Goal: Check status

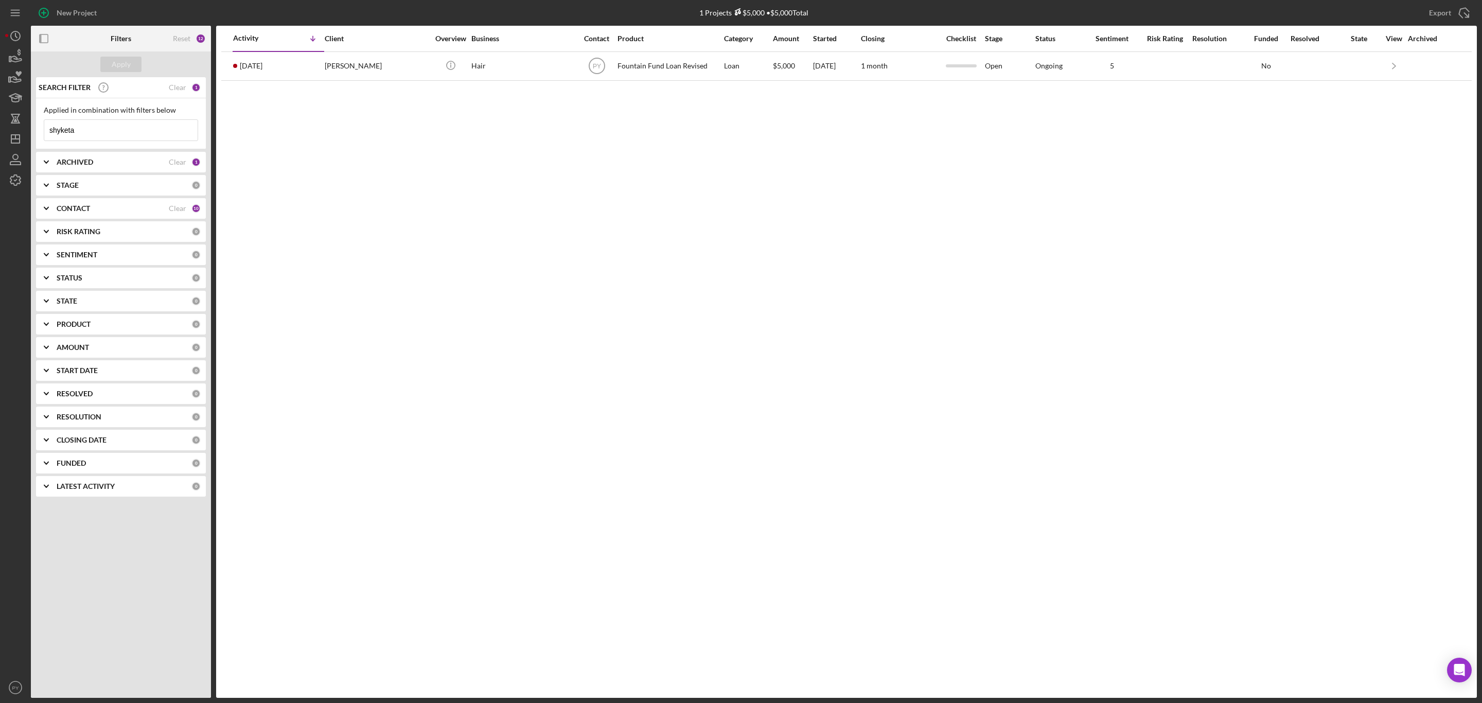
click at [133, 131] on input "shyketa" at bounding box center [120, 130] width 153 height 21
type input "s"
click at [133, 131] on input at bounding box center [120, 130] width 153 height 21
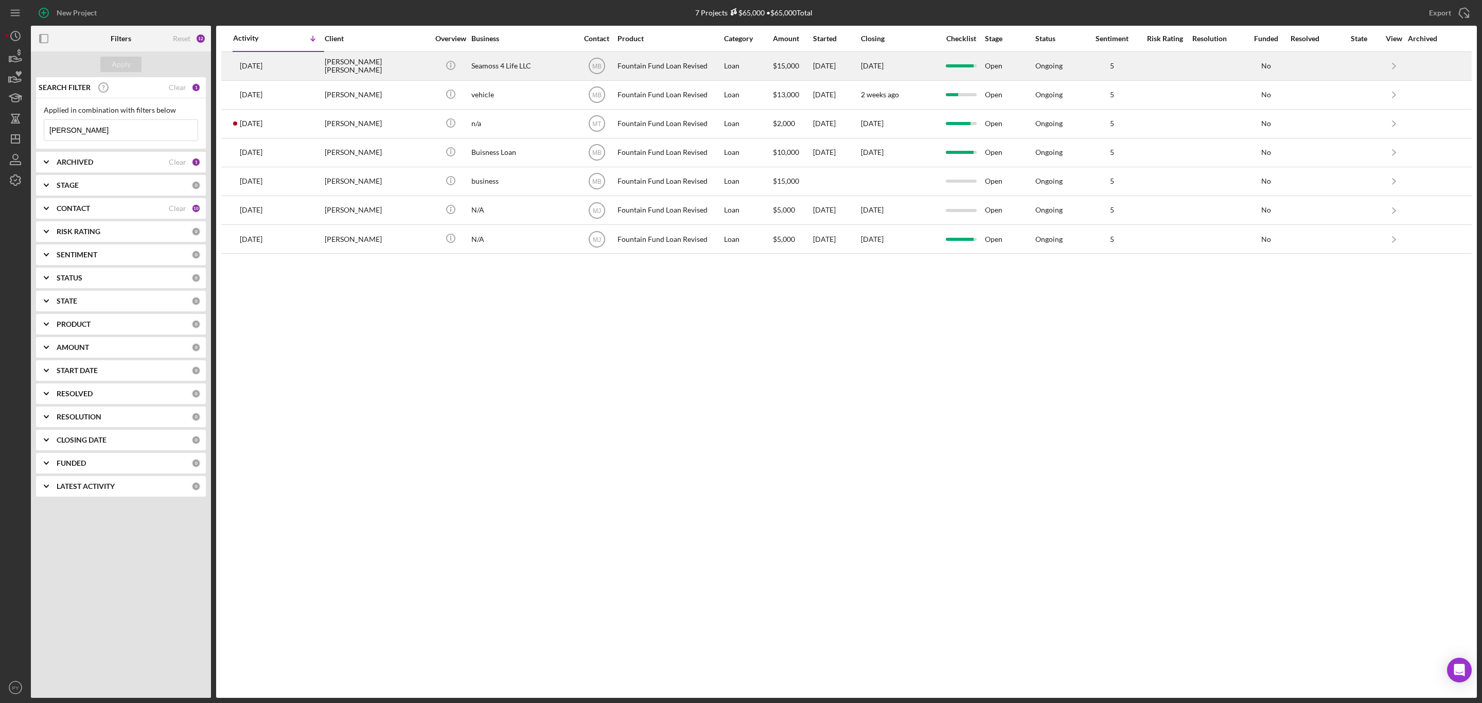
type input "[PERSON_NAME]"
click at [365, 58] on div "[PERSON_NAME] [PERSON_NAME]" at bounding box center [376, 65] width 103 height 27
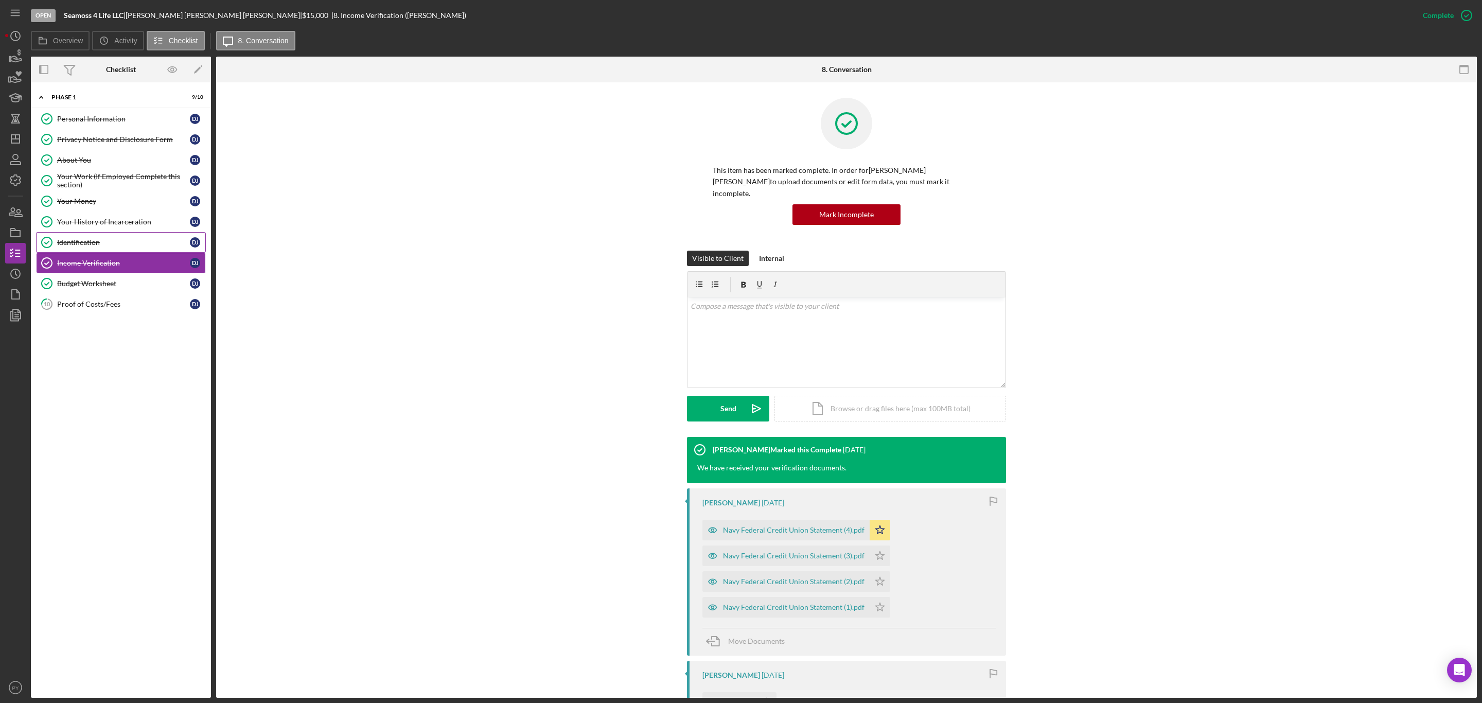
click at [118, 247] on div "Identification" at bounding box center [123, 242] width 133 height 8
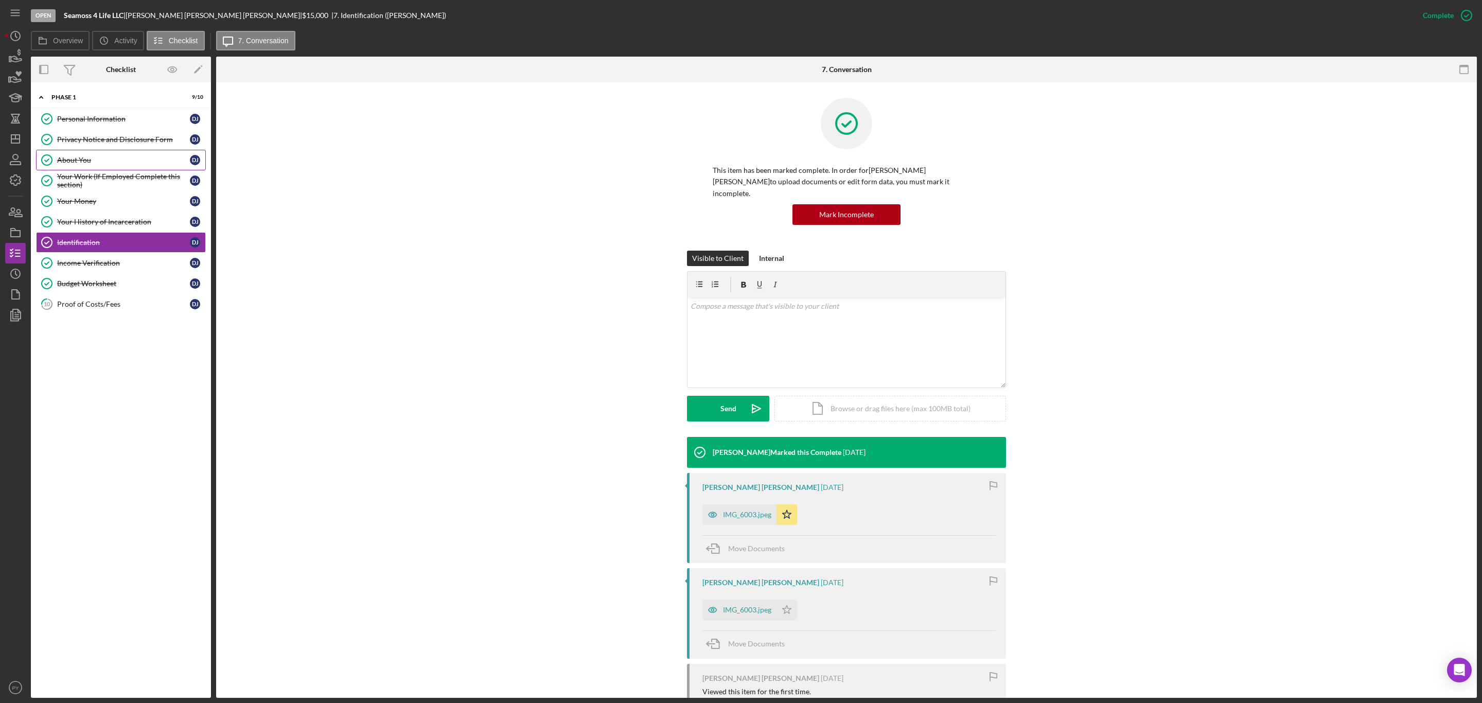
click at [94, 155] on link "About You About You D J" at bounding box center [121, 160] width 170 height 21
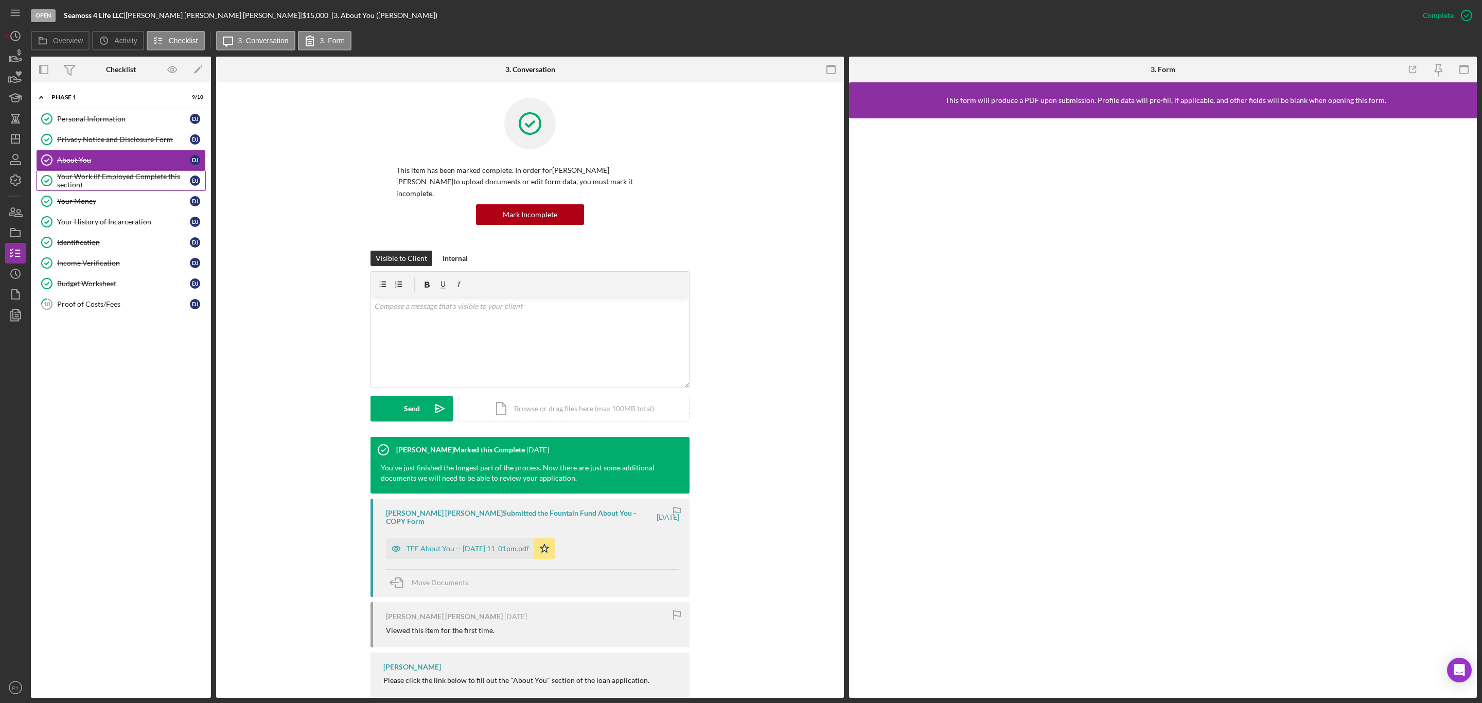
click at [94, 187] on div "Your Work (If Employed Complete this section)" at bounding box center [123, 180] width 133 height 16
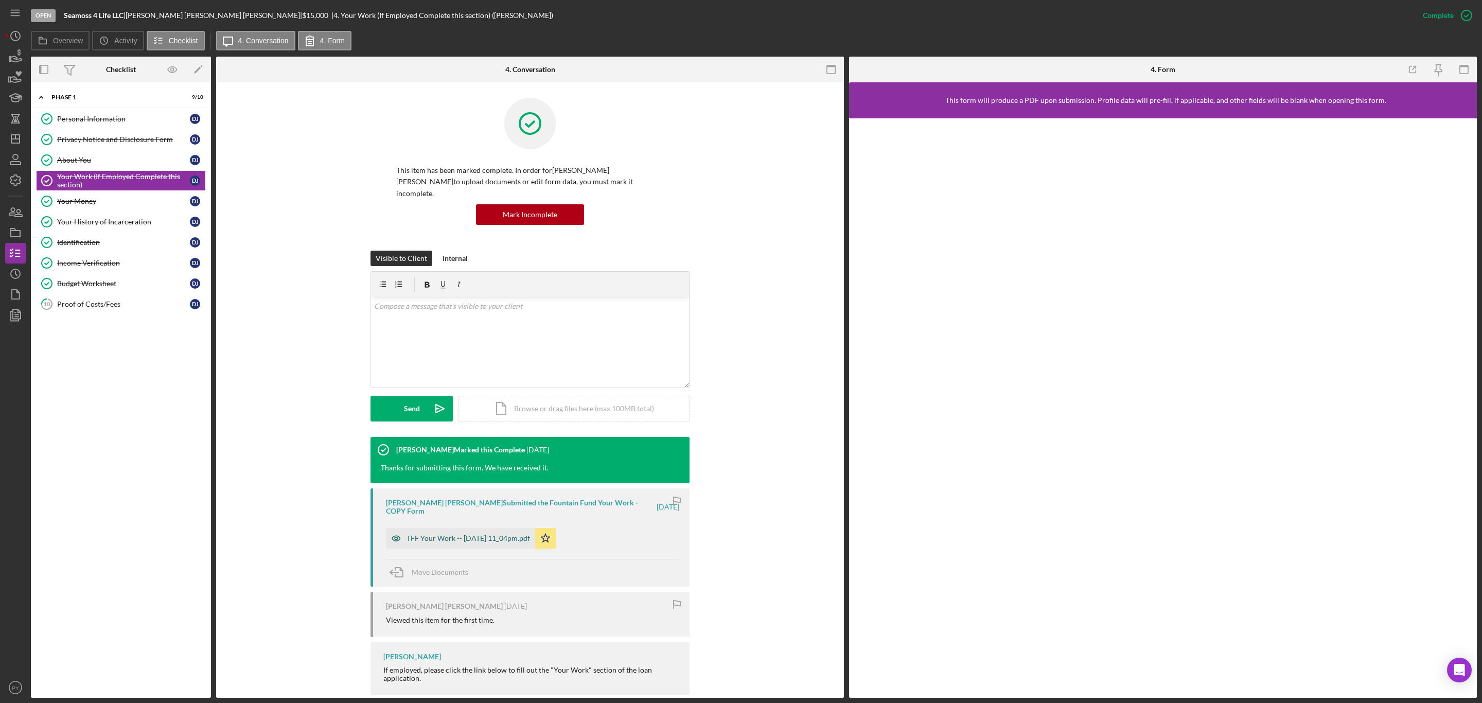
click at [418, 534] on div "TFF Your Work -- [DATE] 11_04pm.pdf" at bounding box center [469, 538] width 124 height 8
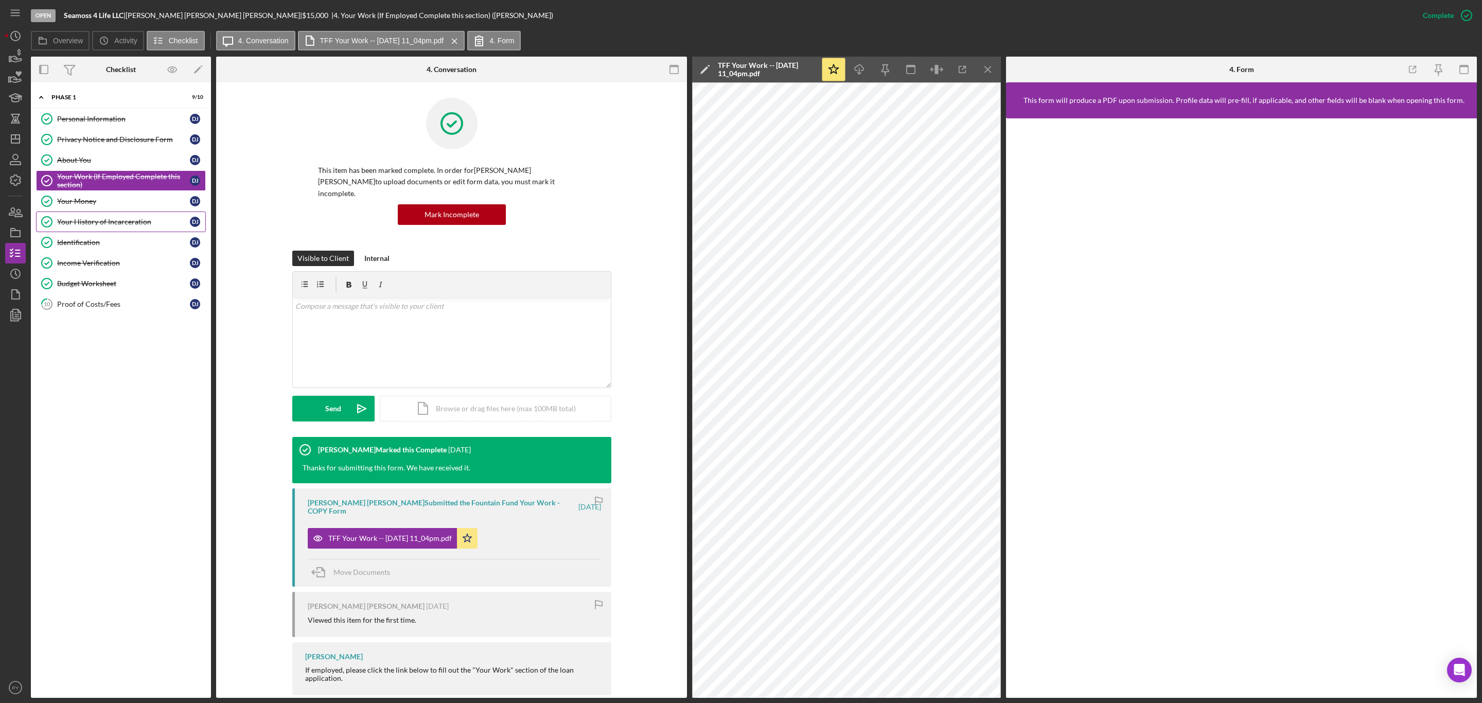
click at [107, 224] on div "Your History of Incarceration" at bounding box center [123, 222] width 133 height 8
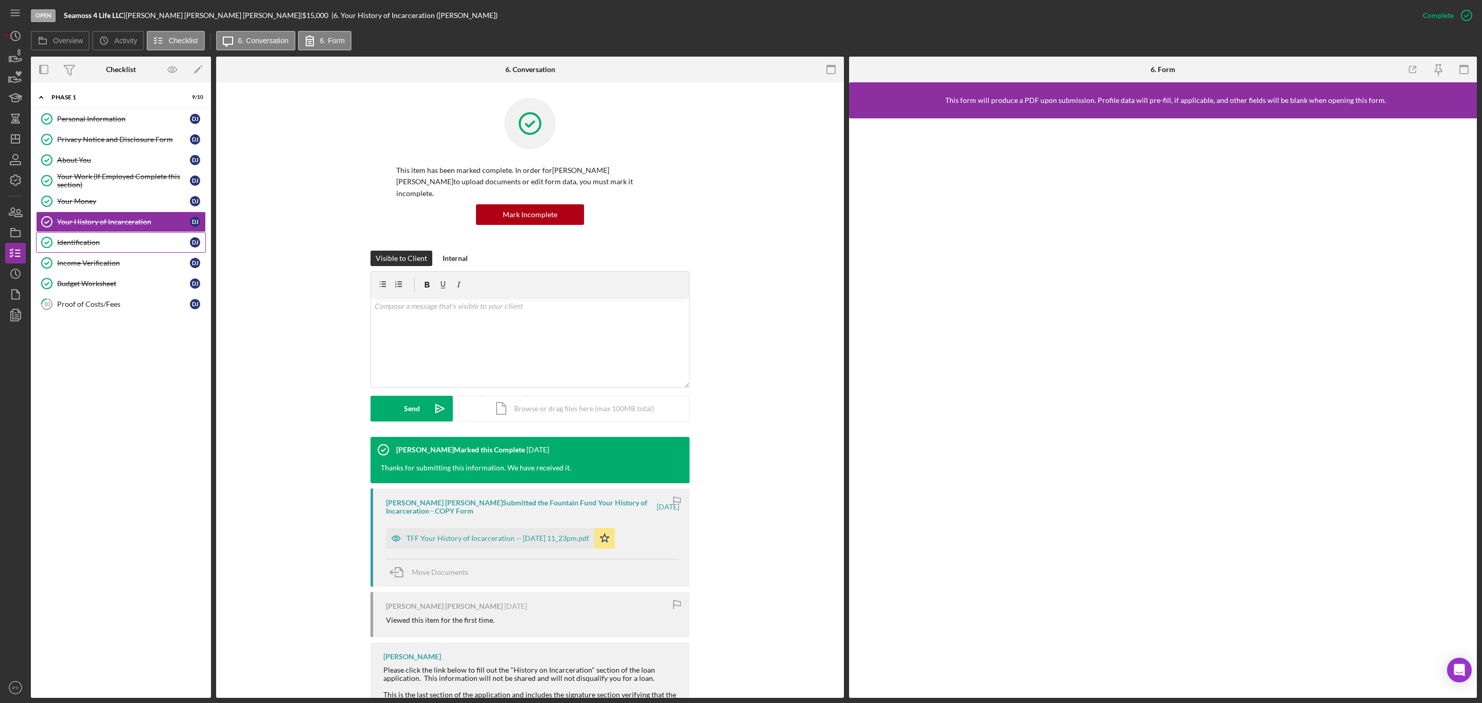
click at [98, 241] on link "Identification Identification D J" at bounding box center [121, 242] width 170 height 21
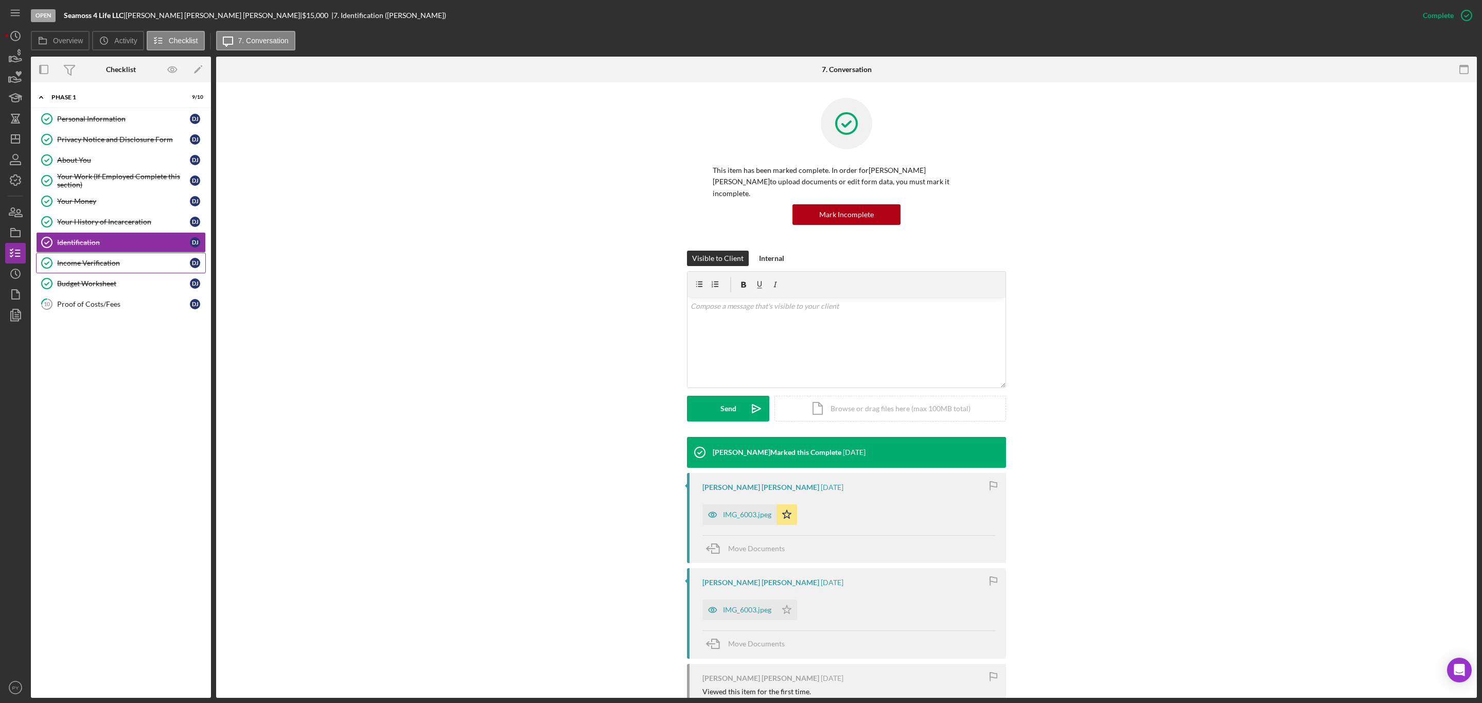
click at [99, 261] on link "Income Verification Income Verification D J" at bounding box center [121, 263] width 170 height 21
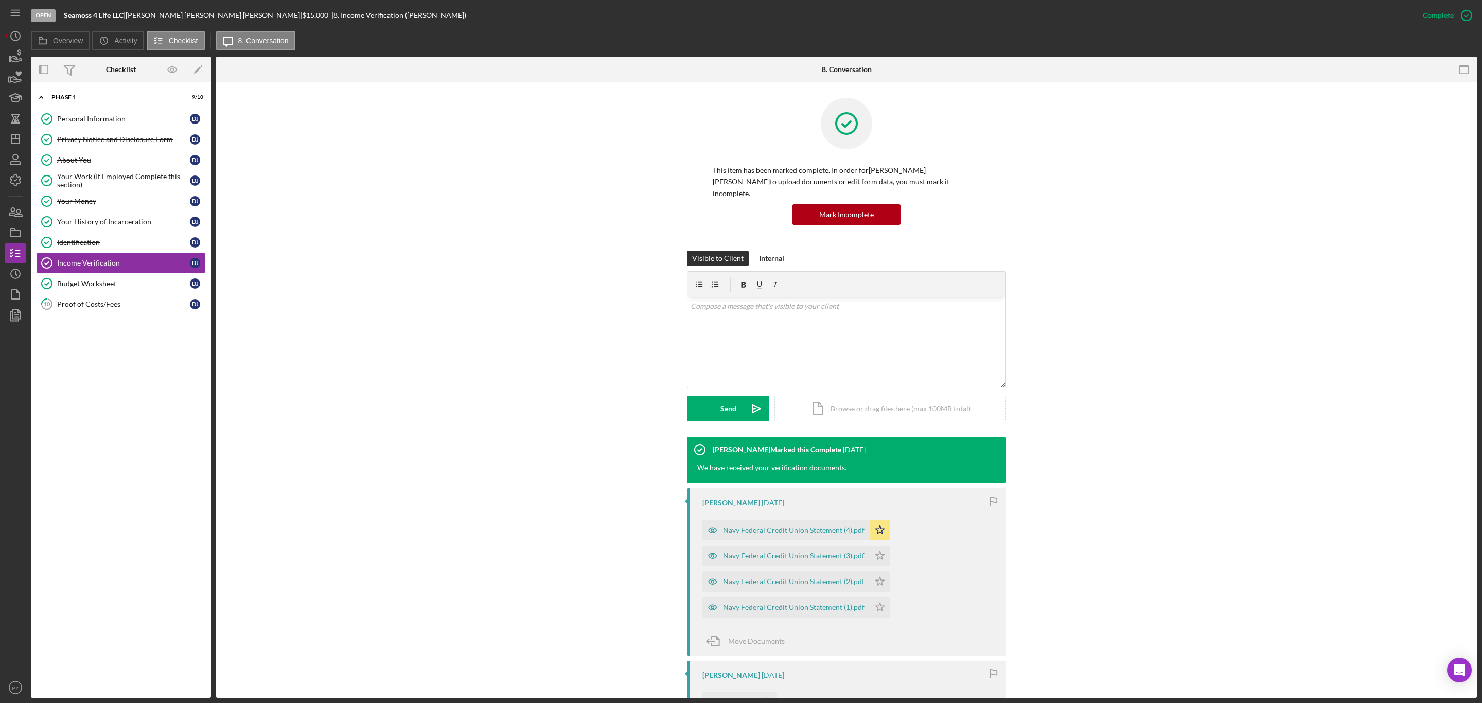
click at [1427, 218] on div "This item has been marked complete. In order for [PERSON_NAME] [PERSON_NAME] to…" at bounding box center [847, 174] width 1230 height 153
drag, startPoint x: 1476, startPoint y: 262, endPoint x: 1481, endPoint y: 315, distance: 52.7
click at [1481, 315] on div "Open Seamoss 4 Life LLC | [PERSON_NAME] [PERSON_NAME] | $15,000 $15,000 | 8. In…" at bounding box center [741, 351] width 1482 height 703
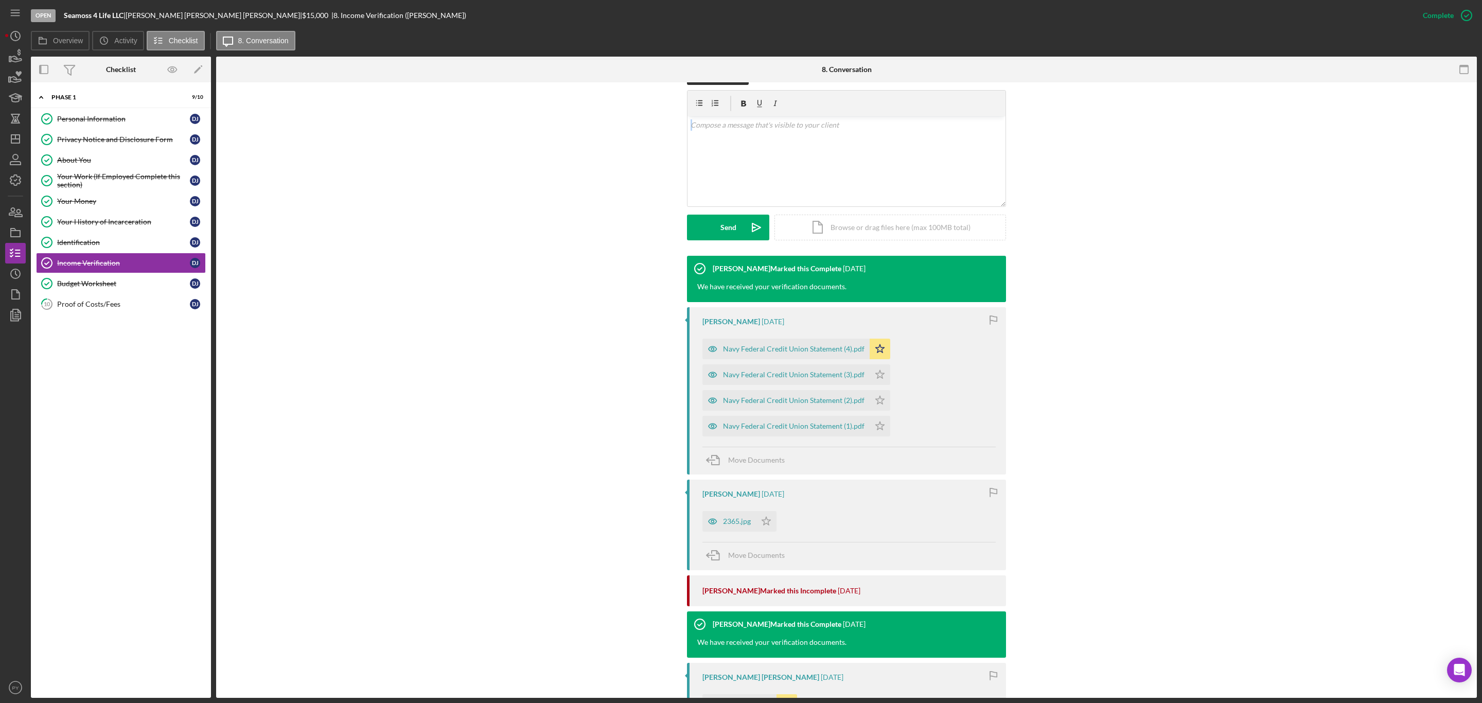
scroll to position [193, 0]
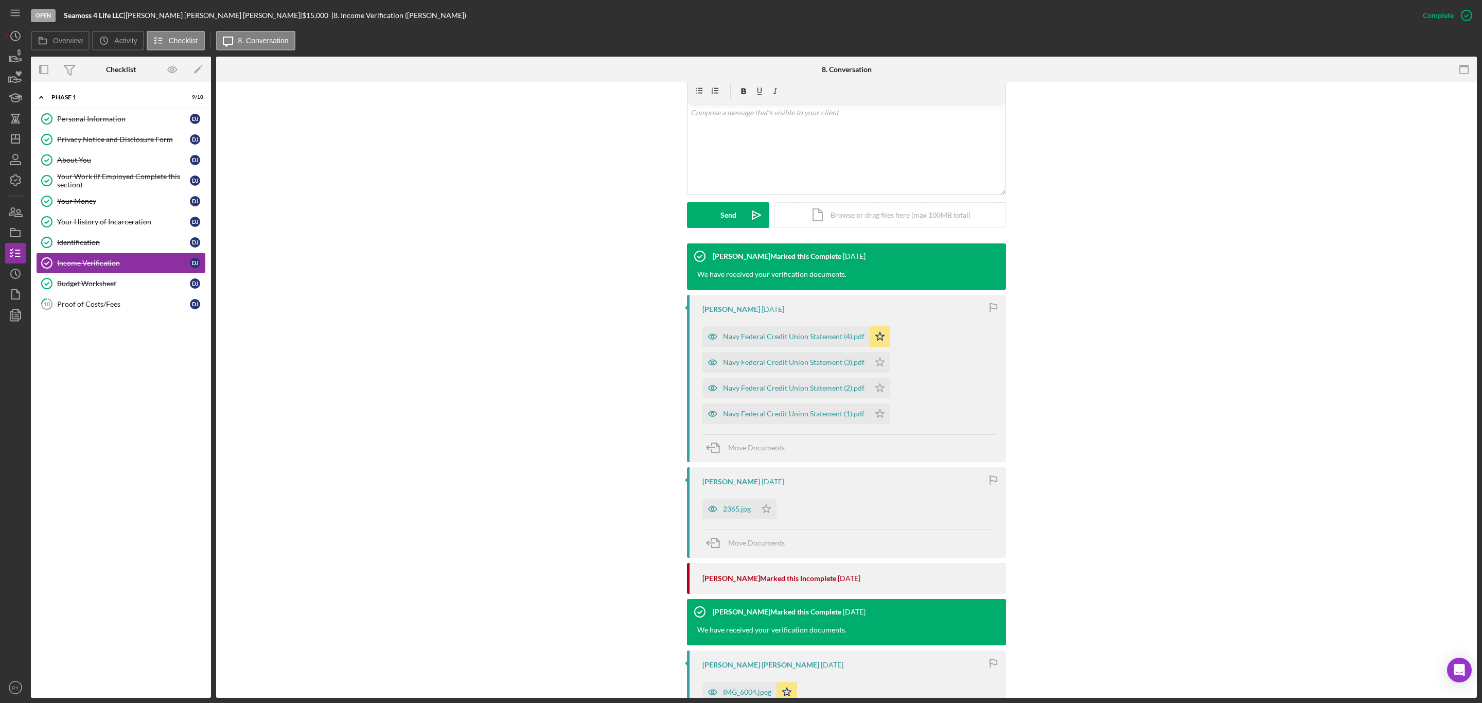
click at [1477, 481] on div "Open Seamoss 4 Life LLC | [PERSON_NAME] [PERSON_NAME] | $15,000 $15,000 | 8. In…" at bounding box center [741, 351] width 1482 height 703
click at [738, 505] on div "2365.jpg" at bounding box center [737, 509] width 28 height 8
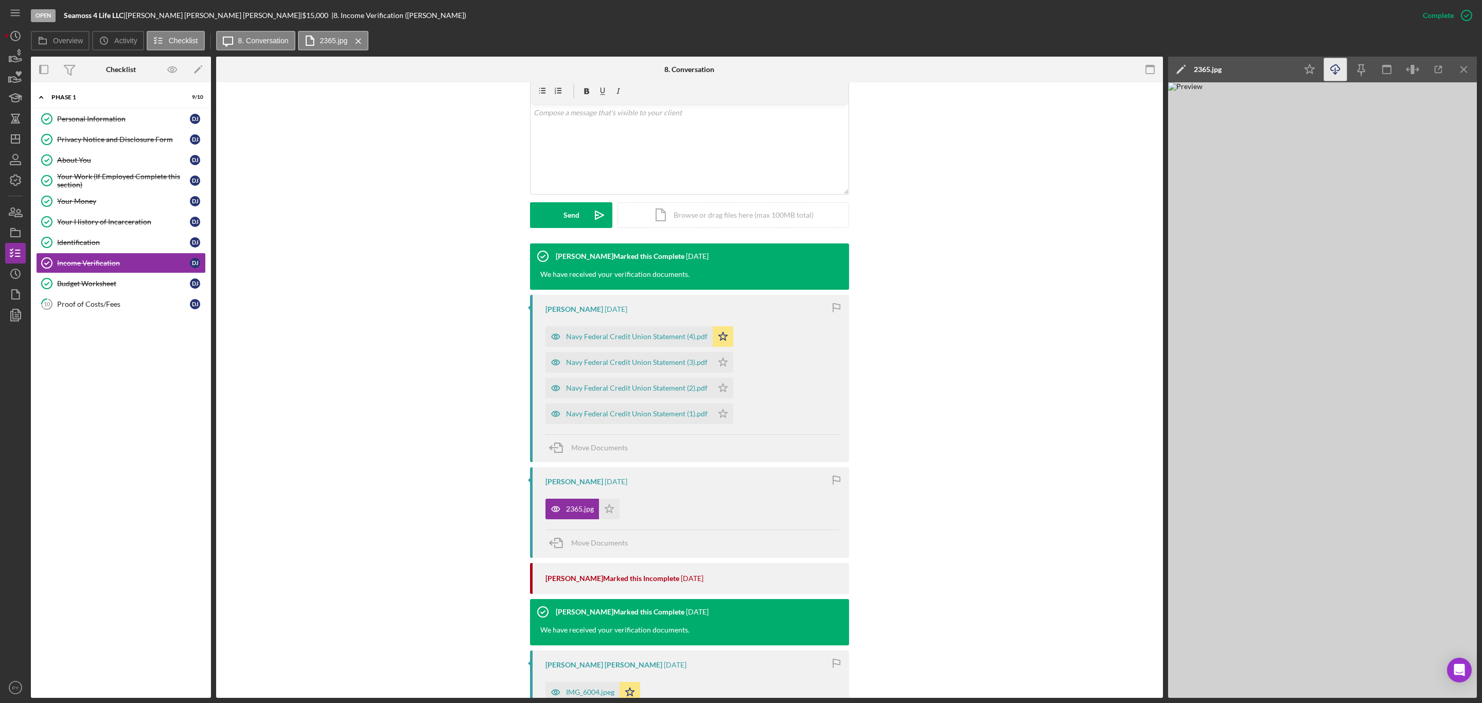
click at [1335, 68] on line "button" at bounding box center [1335, 71] width 0 height 6
click at [584, 688] on div "IMG_6004.jpeg" at bounding box center [590, 692] width 48 height 8
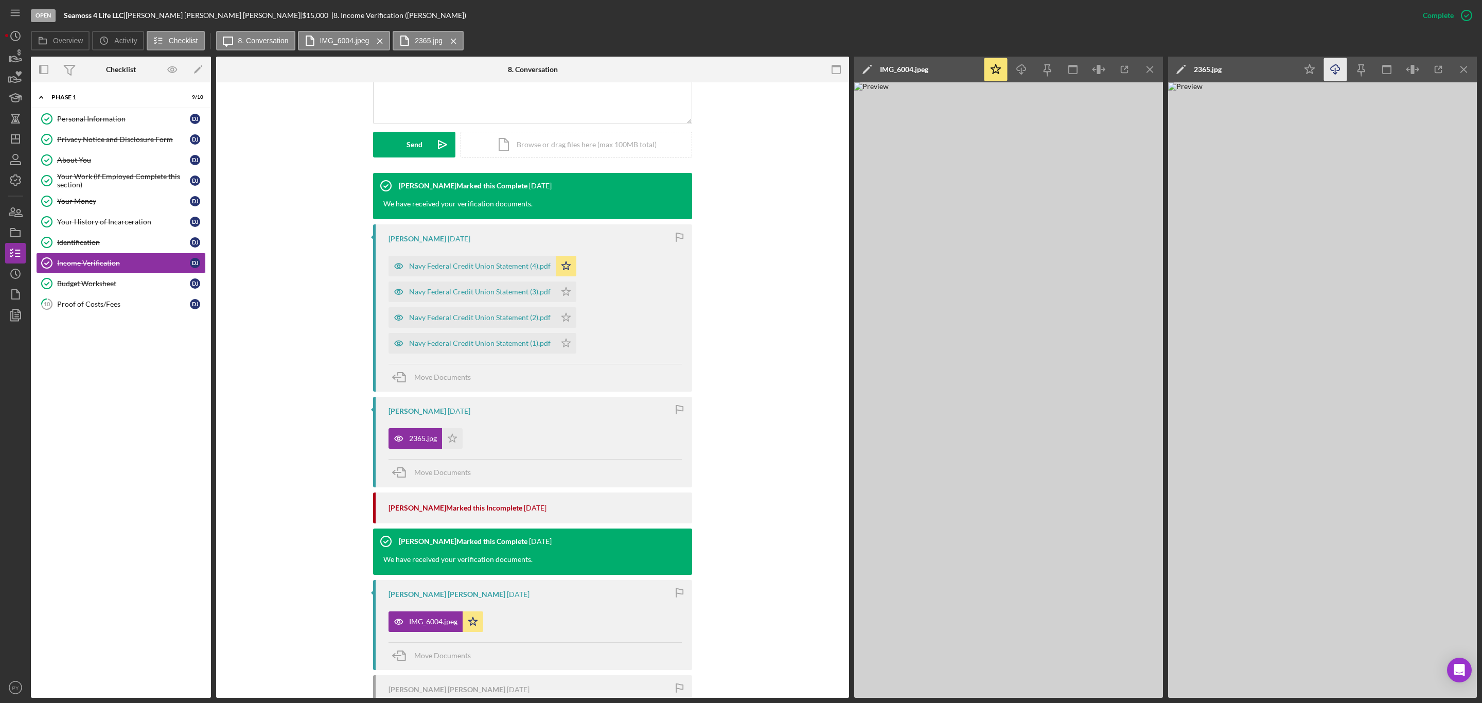
scroll to position [260, 0]
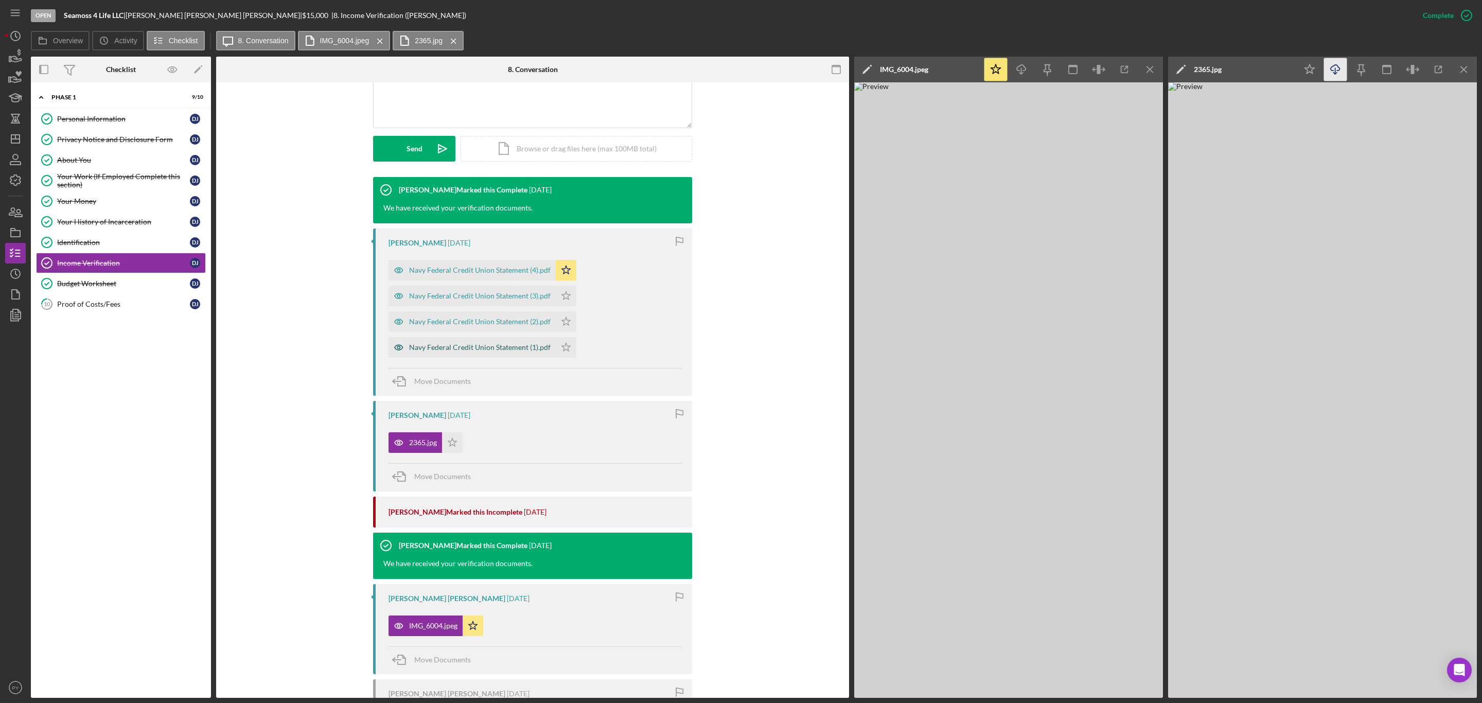
click at [486, 343] on div "Navy Federal Credit Union Statement (1).pdf" at bounding box center [480, 347] width 142 height 8
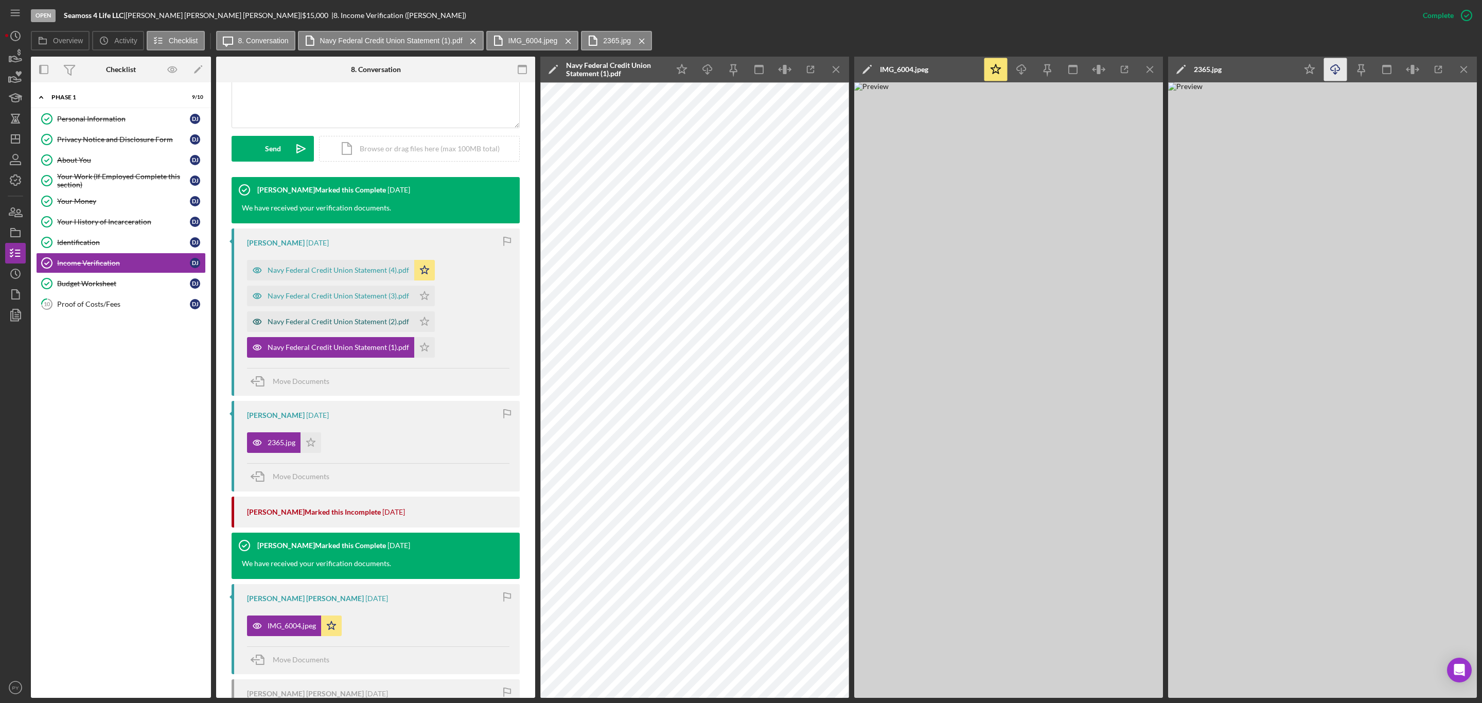
click at [397, 311] on div "Navy Federal Credit Union Statement (2).pdf" at bounding box center [330, 321] width 167 height 21
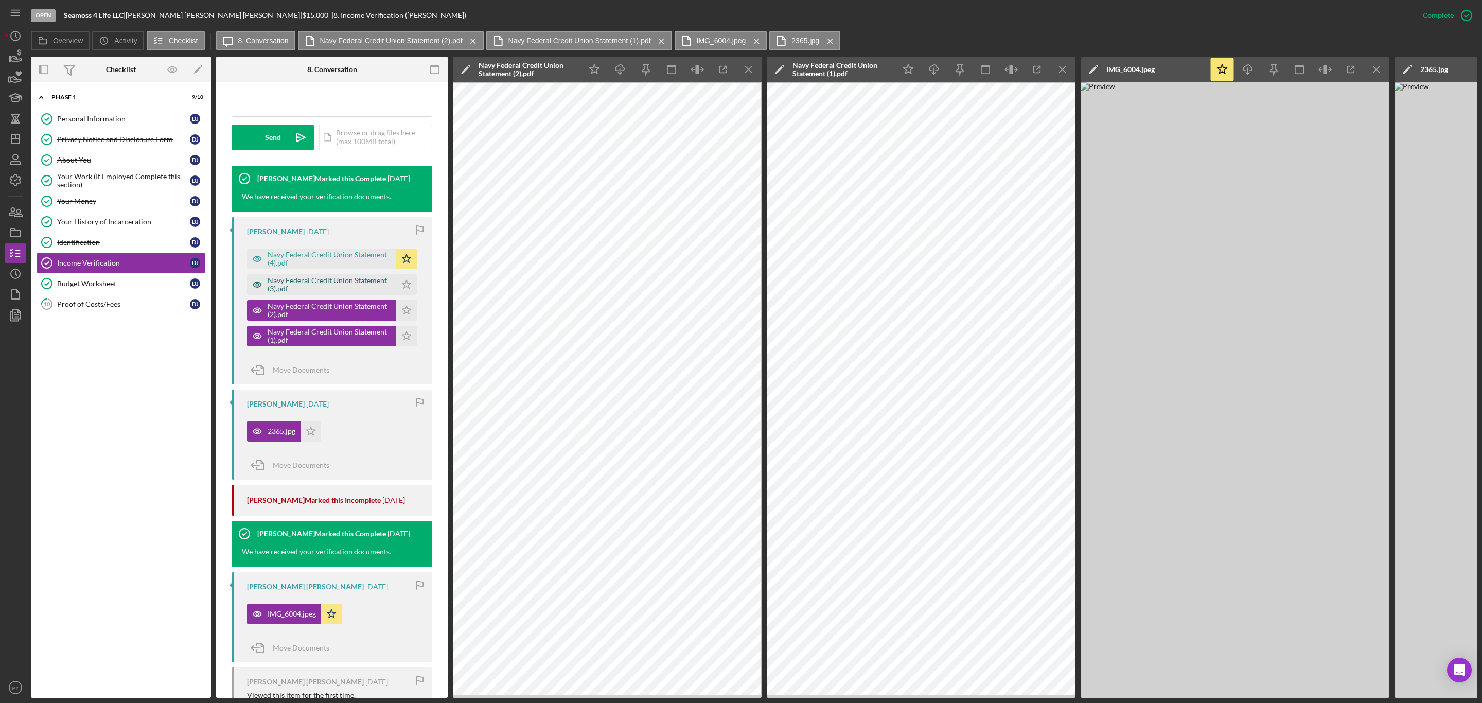
click at [369, 278] on div "Navy Federal Credit Union Statement (3).pdf" at bounding box center [330, 284] width 124 height 16
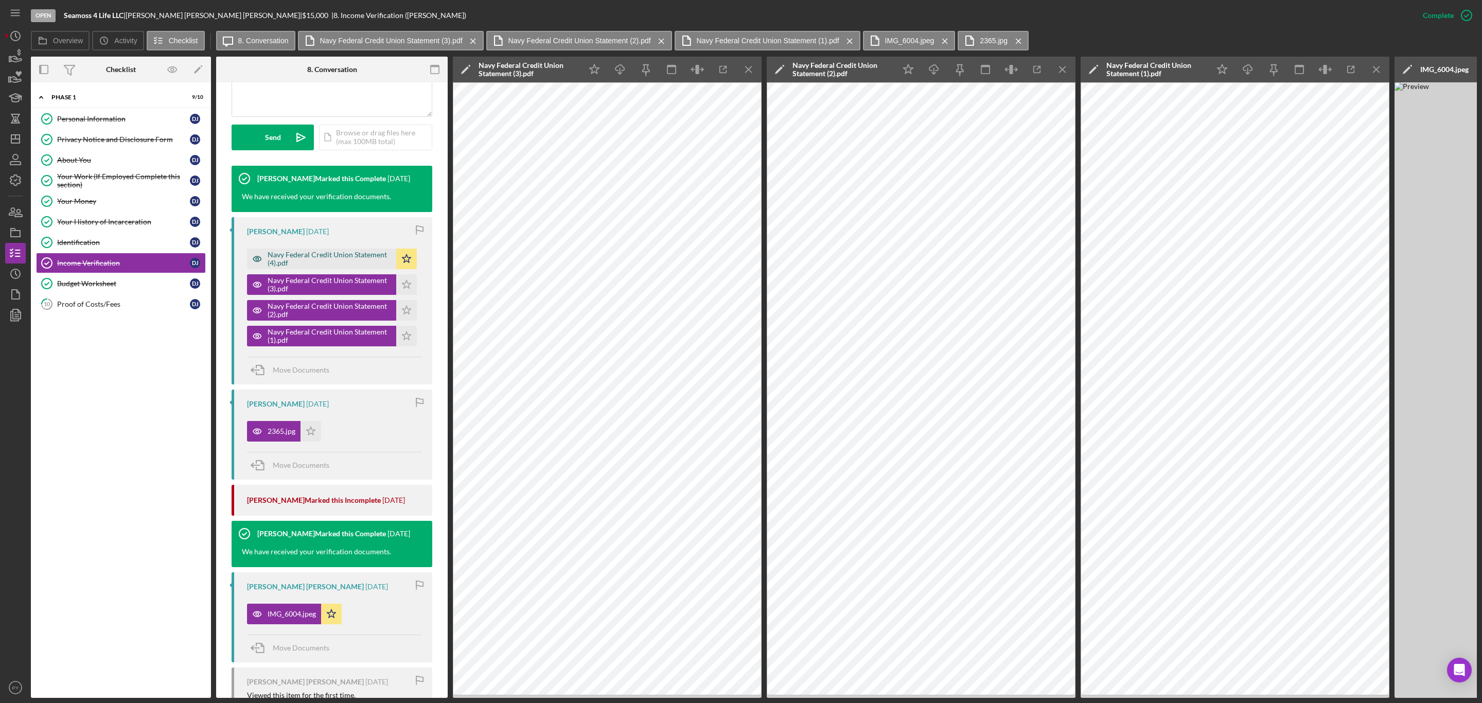
click at [301, 260] on div "Navy Federal Credit Union Statement (4).pdf" at bounding box center [330, 259] width 124 height 16
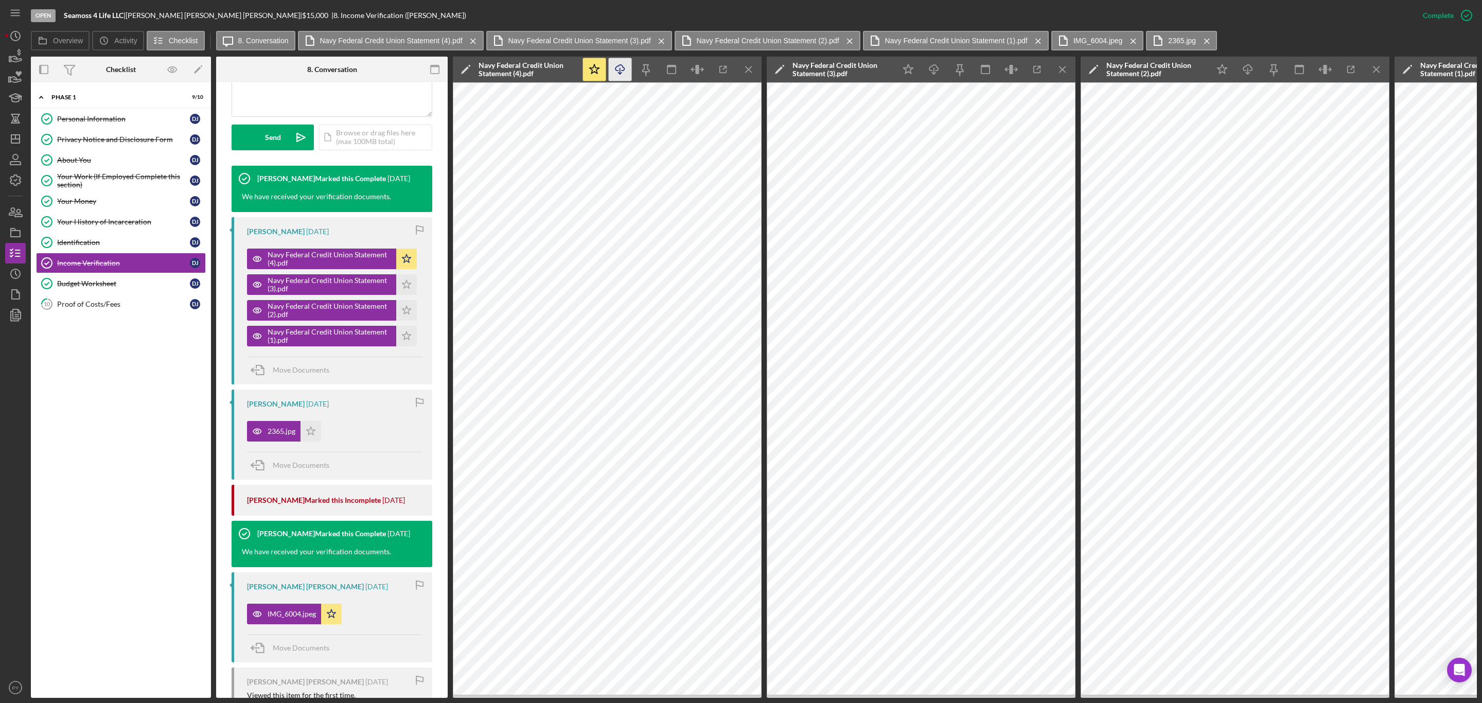
click at [617, 76] on icon "Icon/Download" at bounding box center [620, 69] width 23 height 23
click at [931, 79] on icon "Icon/Download" at bounding box center [934, 69] width 23 height 23
click at [1245, 72] on icon "Icon/Download" at bounding box center [1248, 69] width 23 height 23
click at [88, 303] on link "10 Proof of Costs/Fees D J" at bounding box center [121, 304] width 170 height 21
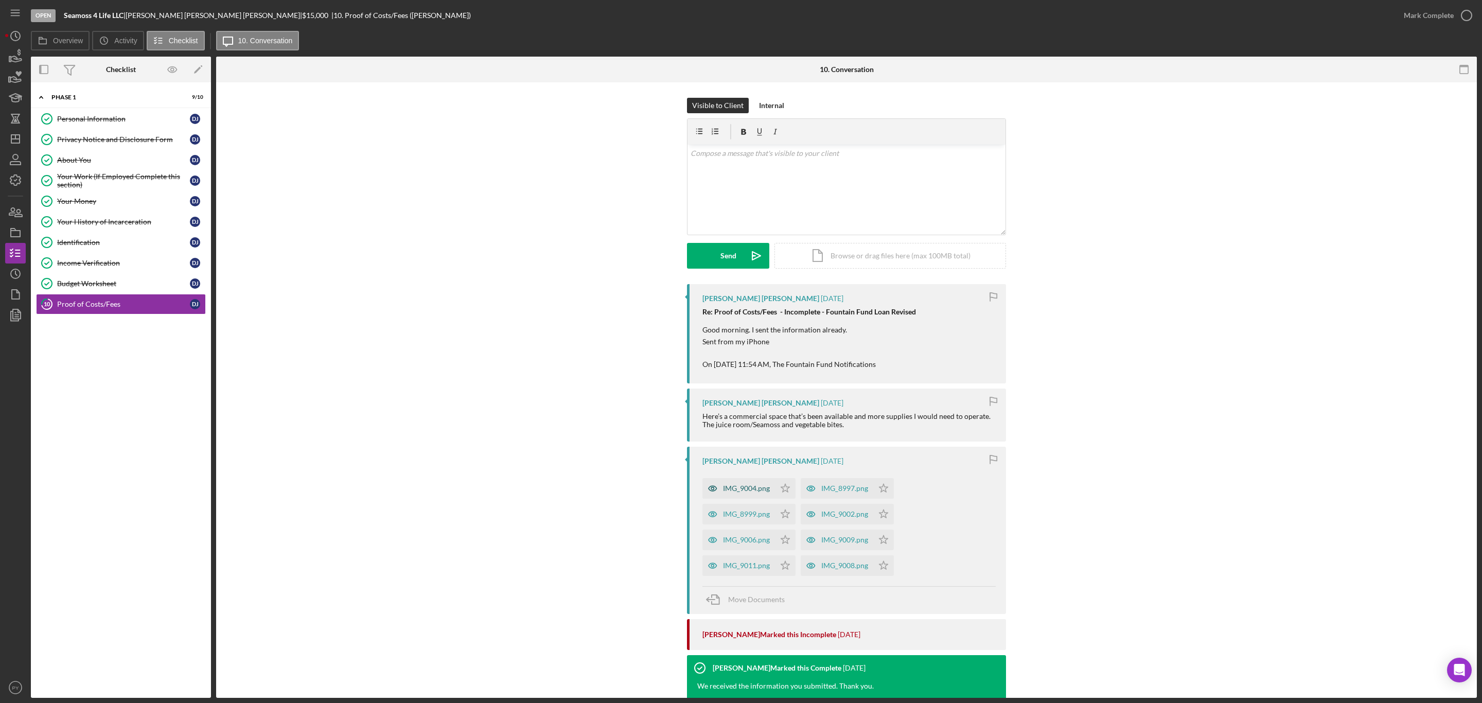
click at [755, 490] on div "IMG_9004.png" at bounding box center [746, 488] width 47 height 8
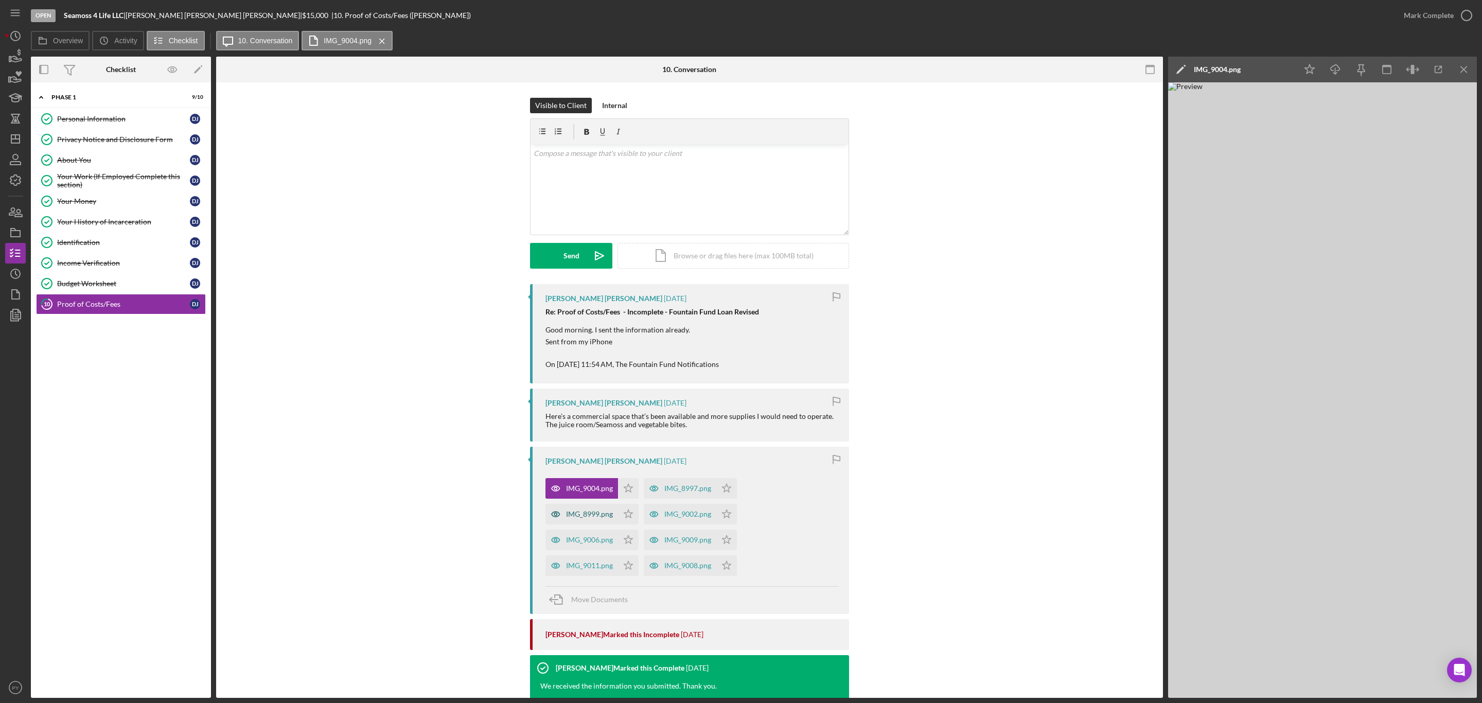
click at [596, 518] on div "IMG_8999.png" at bounding box center [589, 514] width 47 height 8
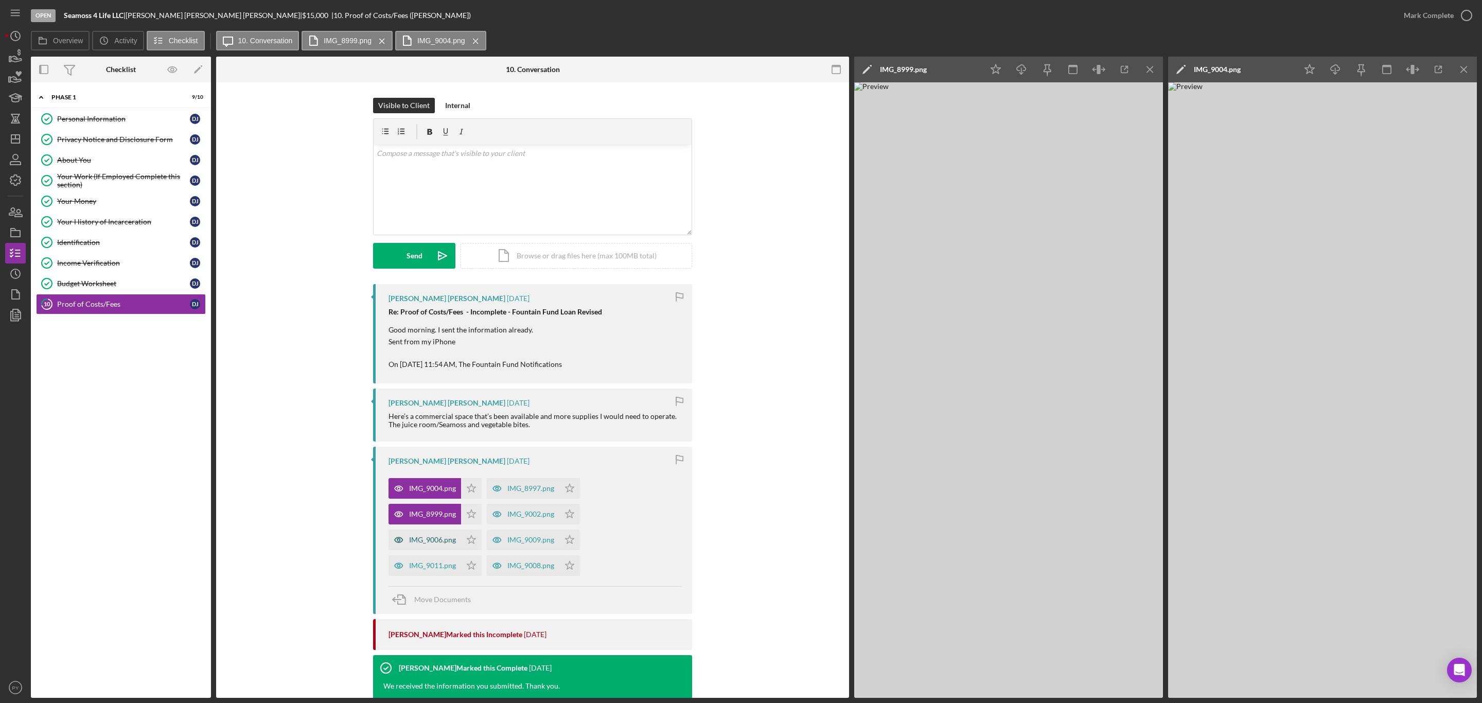
click at [441, 536] on div "IMG_9006.png" at bounding box center [432, 540] width 47 height 8
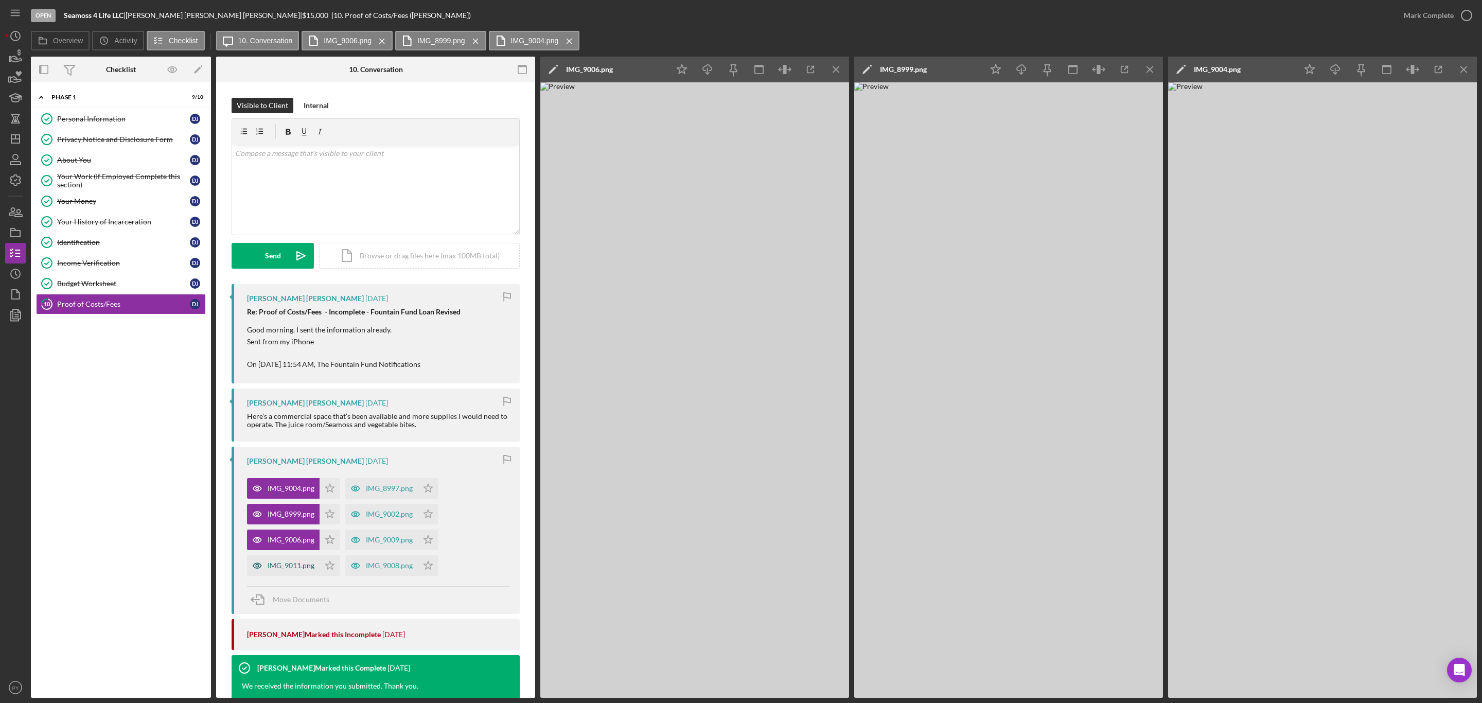
click at [295, 574] on div "IMG_9011.png" at bounding box center [283, 565] width 73 height 21
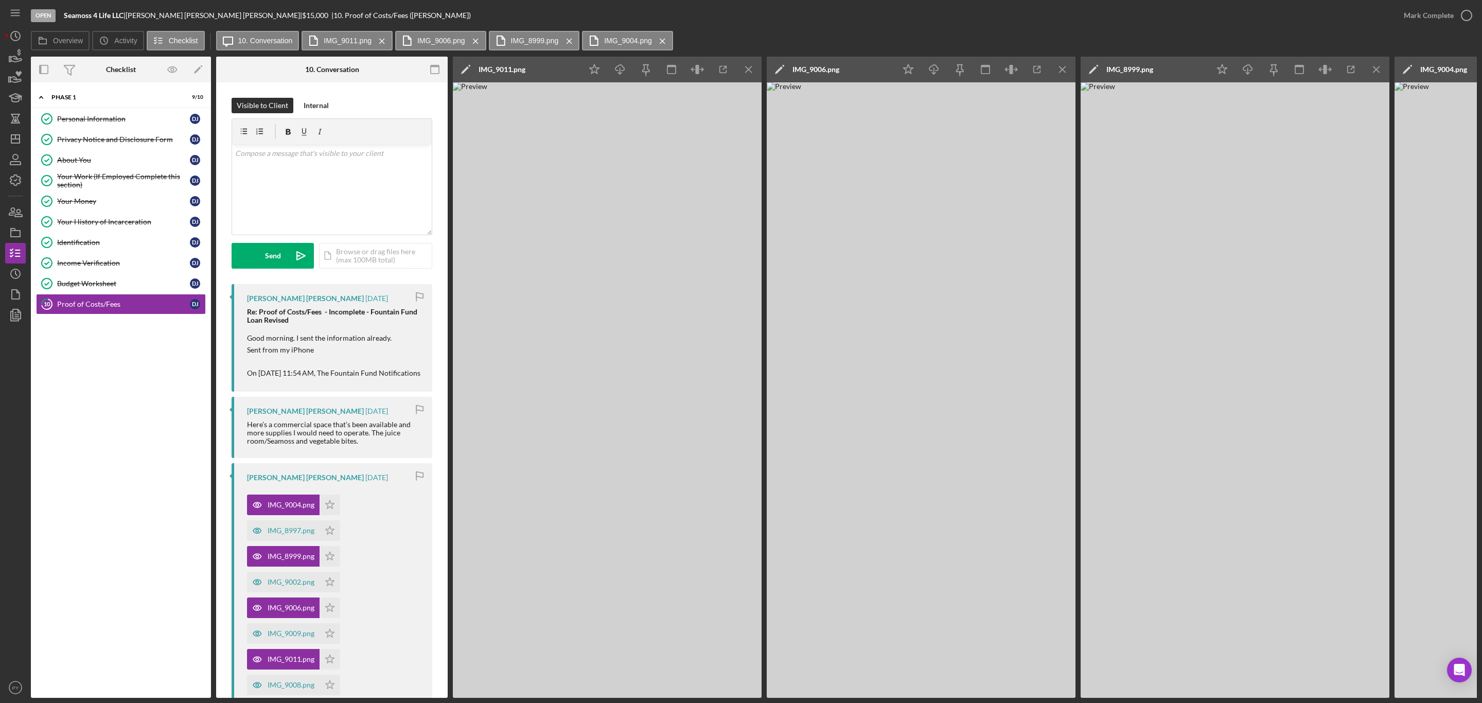
drag, startPoint x: 448, startPoint y: 298, endPoint x: 451, endPoint y: 365, distance: 66.5
click at [451, 365] on div "Overview Internal Workflow Stage Open Icon/Dropdown Arrow Archive (can unarchiv…" at bounding box center [754, 377] width 1446 height 641
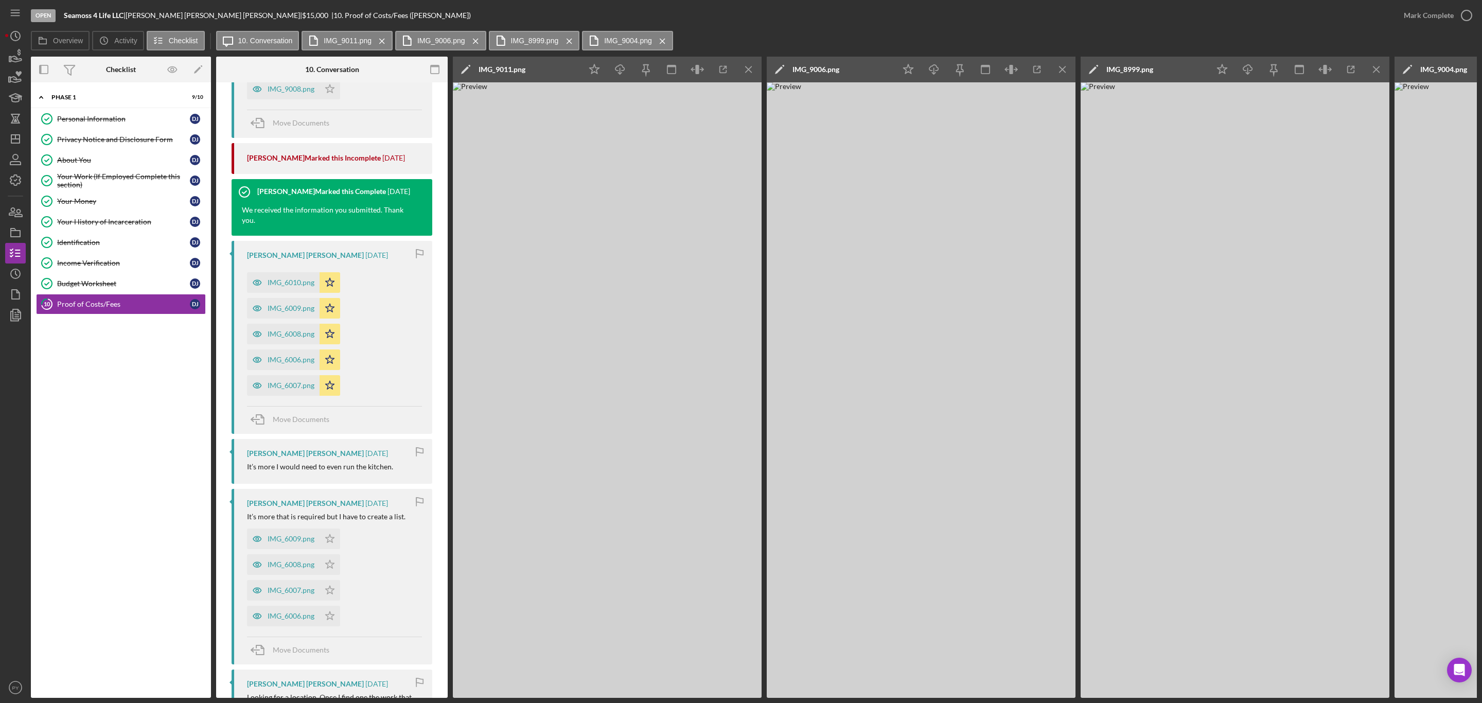
scroll to position [614, 0]
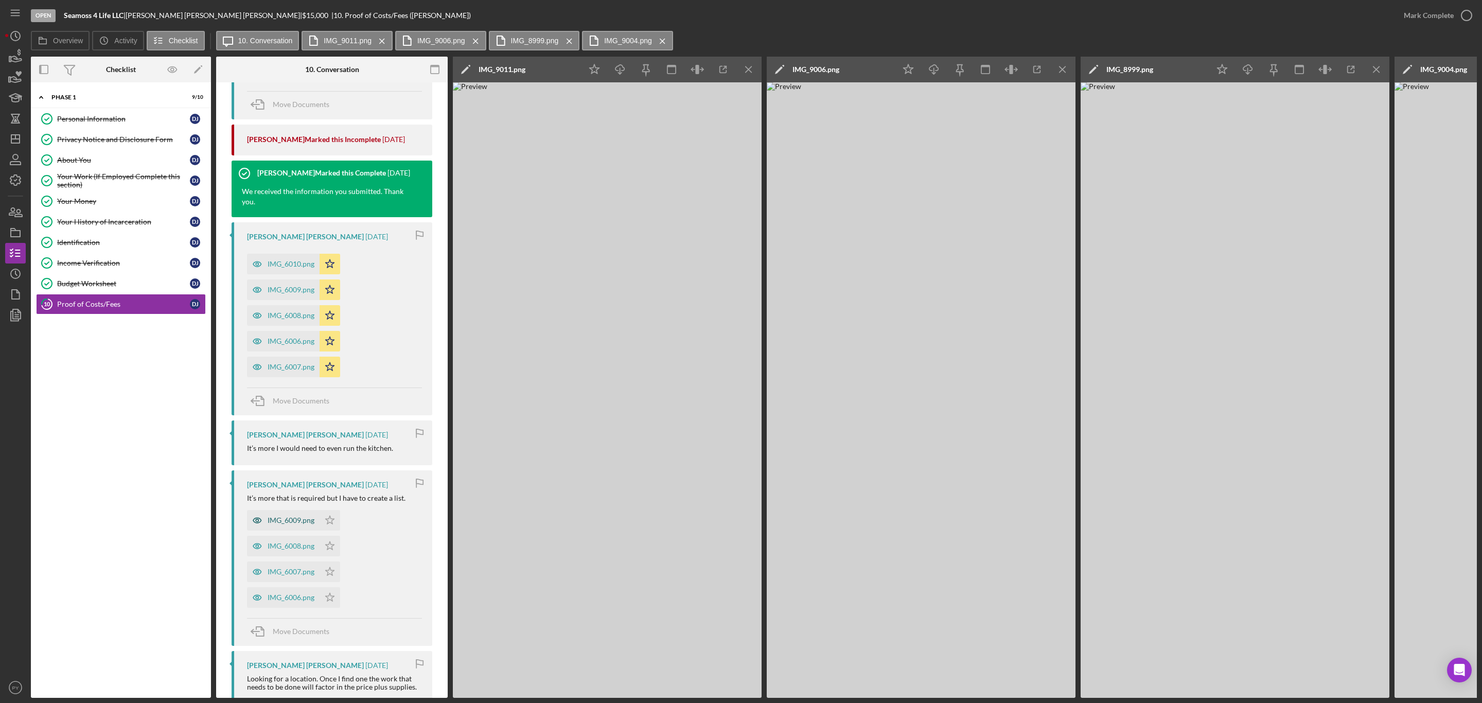
click at [279, 524] on div "IMG_6009.png" at bounding box center [291, 520] width 47 height 8
click at [280, 550] on div "IMG_6008.png" at bounding box center [291, 546] width 47 height 8
click at [278, 576] on div "IMG_6007.png" at bounding box center [291, 572] width 47 height 8
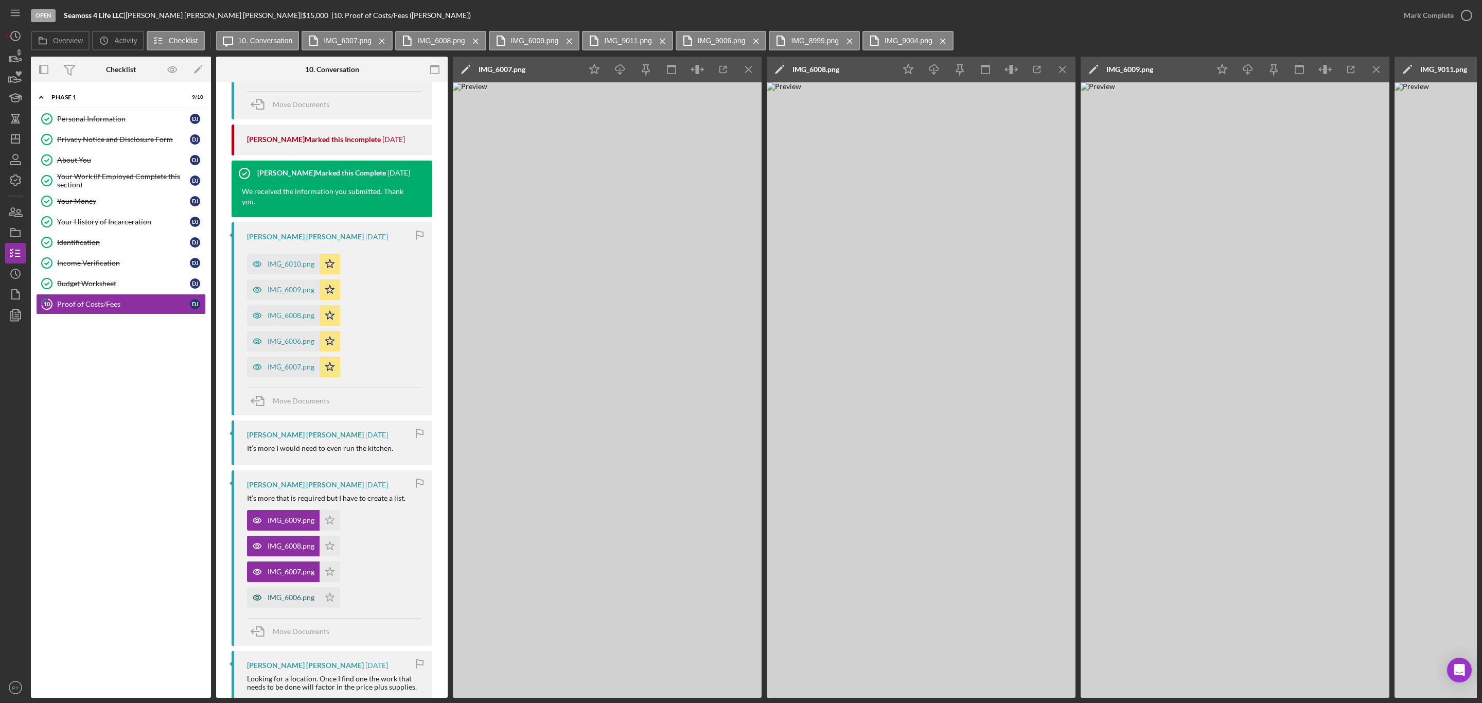
click at [284, 602] on div "IMG_6006.png" at bounding box center [291, 597] width 47 height 8
click at [289, 638] on div "Move Documents" at bounding box center [301, 632] width 57 height 26
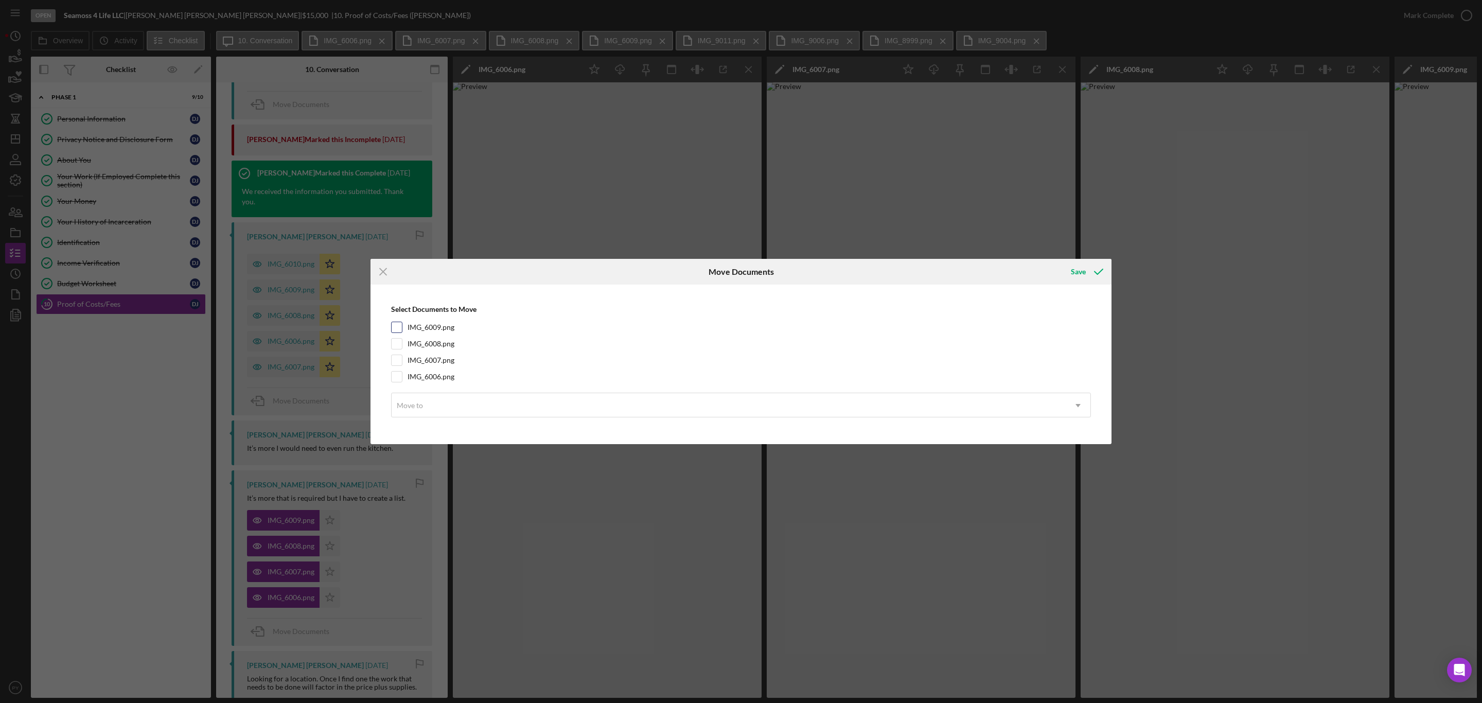
click at [400, 325] on input "IMG_6009.png" at bounding box center [397, 327] width 10 height 10
checkbox input "true"
click at [398, 343] on input "IMG_6008.png" at bounding box center [397, 344] width 10 height 10
checkbox input "true"
click at [397, 364] on input "IMG_6007.png" at bounding box center [397, 360] width 10 height 10
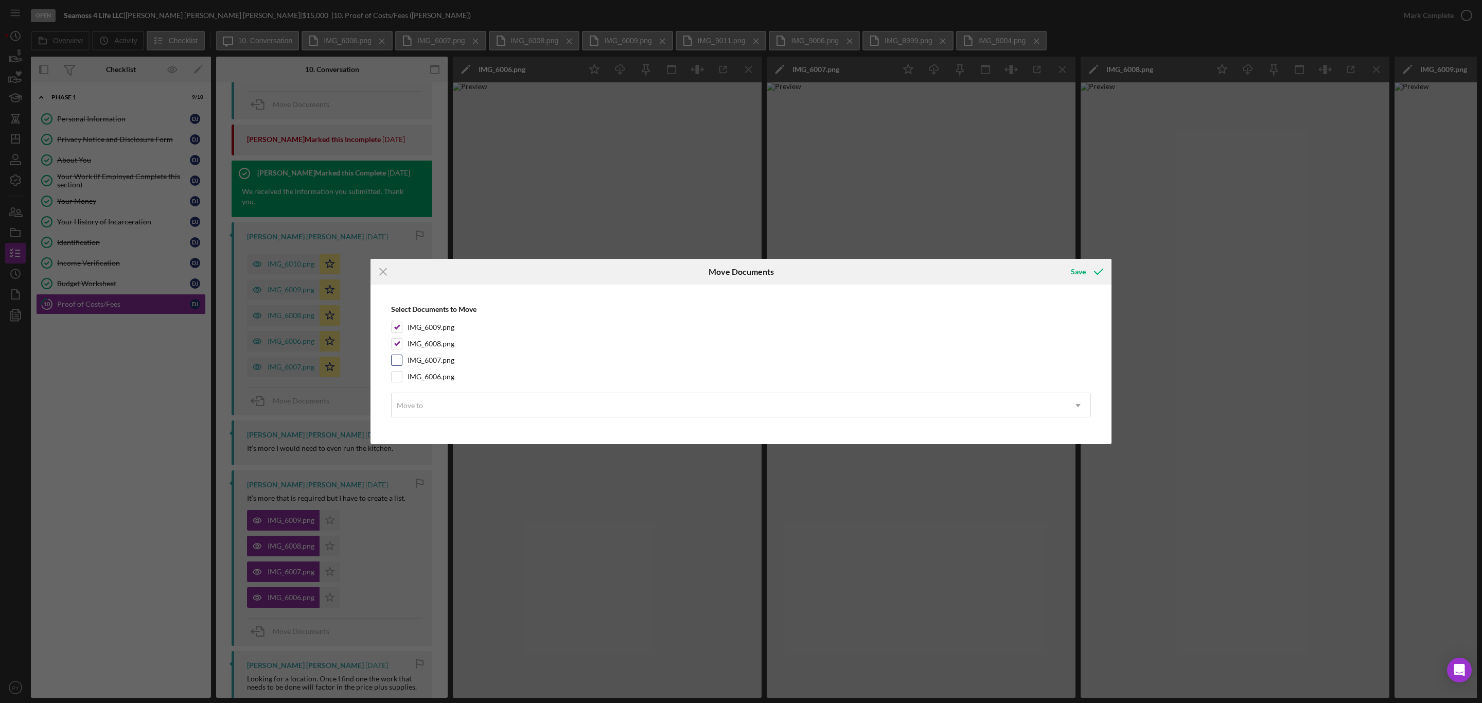
checkbox input "true"
click at [397, 380] on input "IMG_6006.png" at bounding box center [397, 377] width 10 height 10
checkbox input "true"
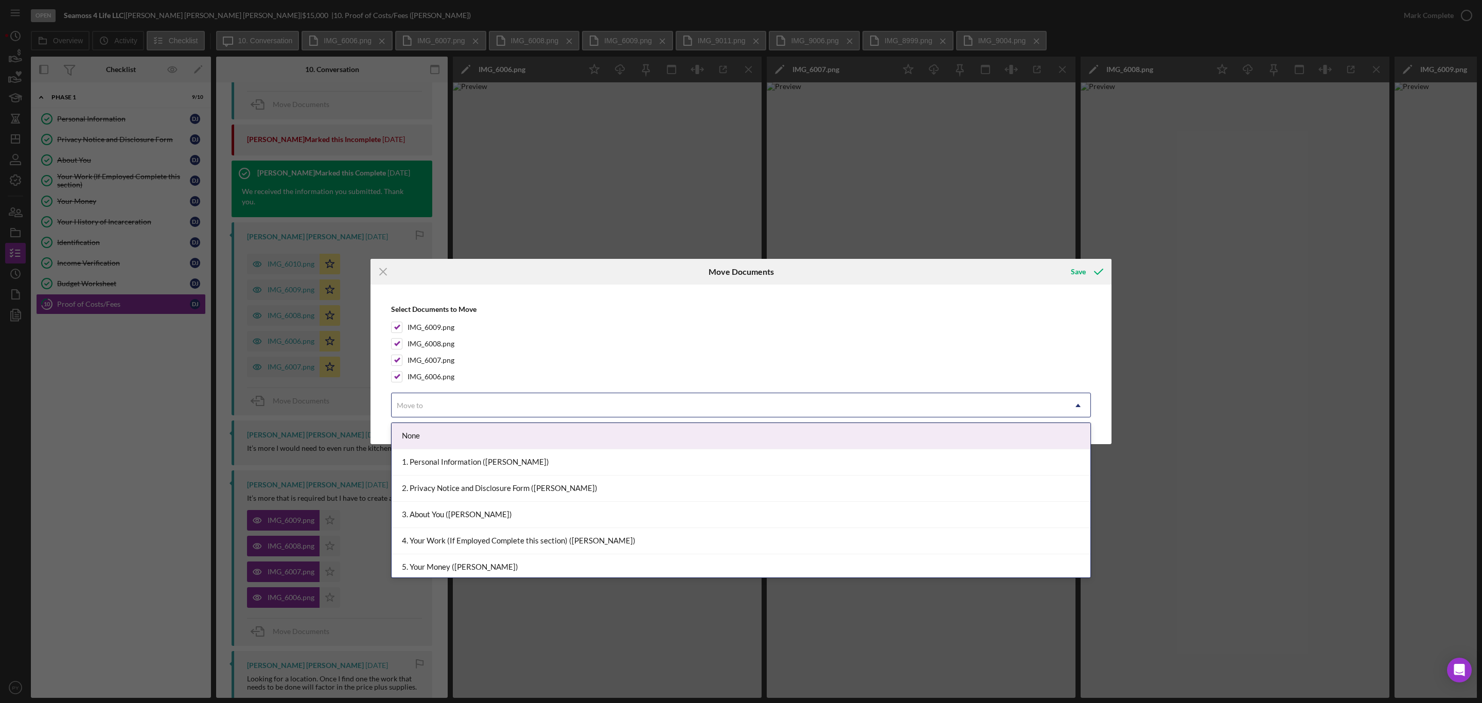
click at [405, 400] on div "Move to" at bounding box center [729, 406] width 674 height 24
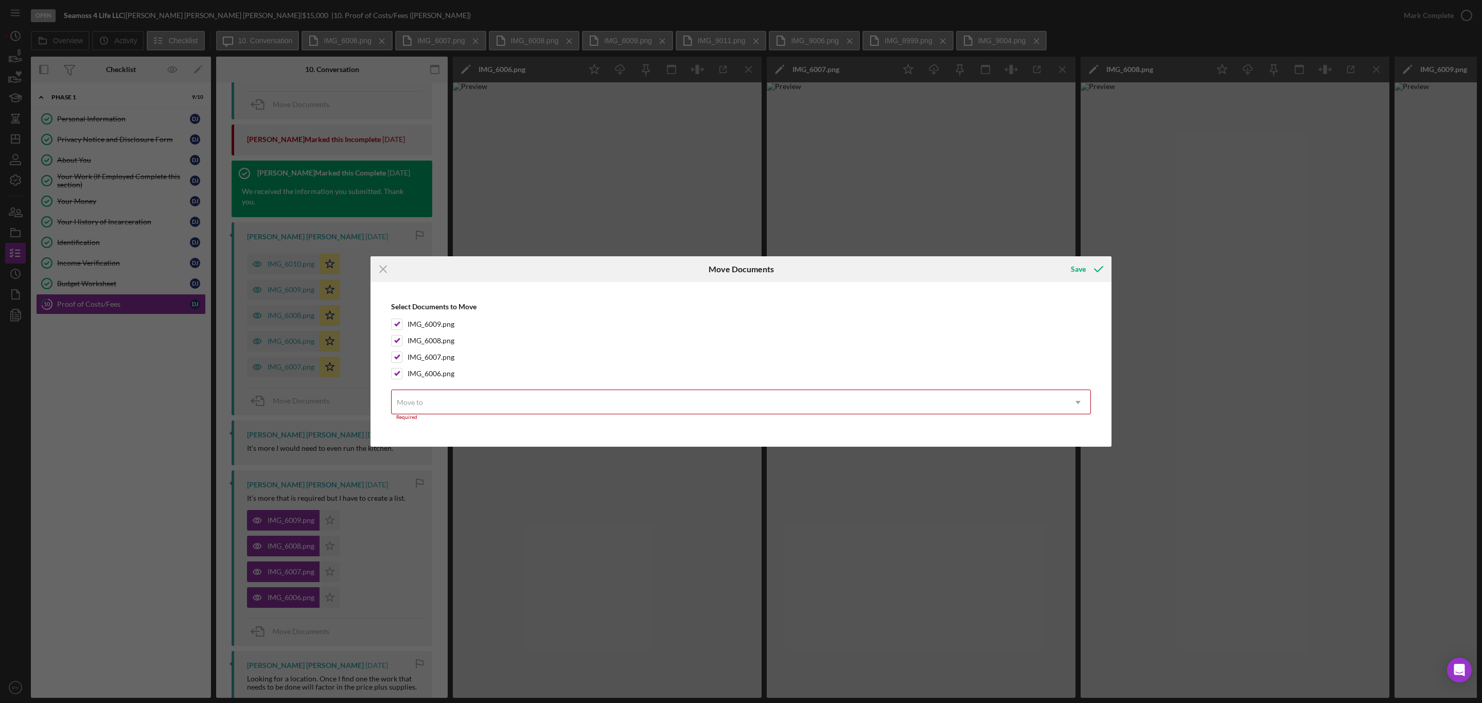
drag, startPoint x: 735, startPoint y: 467, endPoint x: 135, endPoint y: 571, distance: 609.1
click at [135, 571] on div "Icon/Menu Close Move Documents Save Select Documents to Move IMG_6009.png IMG_6…" at bounding box center [741, 351] width 1482 height 703
drag, startPoint x: 135, startPoint y: 571, endPoint x: 377, endPoint y: 269, distance: 387.4
click at [377, 269] on div "Icon/Menu Close Move Documents Save Select Documents to Move IMG_6009.png IMG_6…" at bounding box center [741, 351] width 1482 height 703
click at [377, 269] on icon "Icon/Menu Close" at bounding box center [384, 269] width 26 height 26
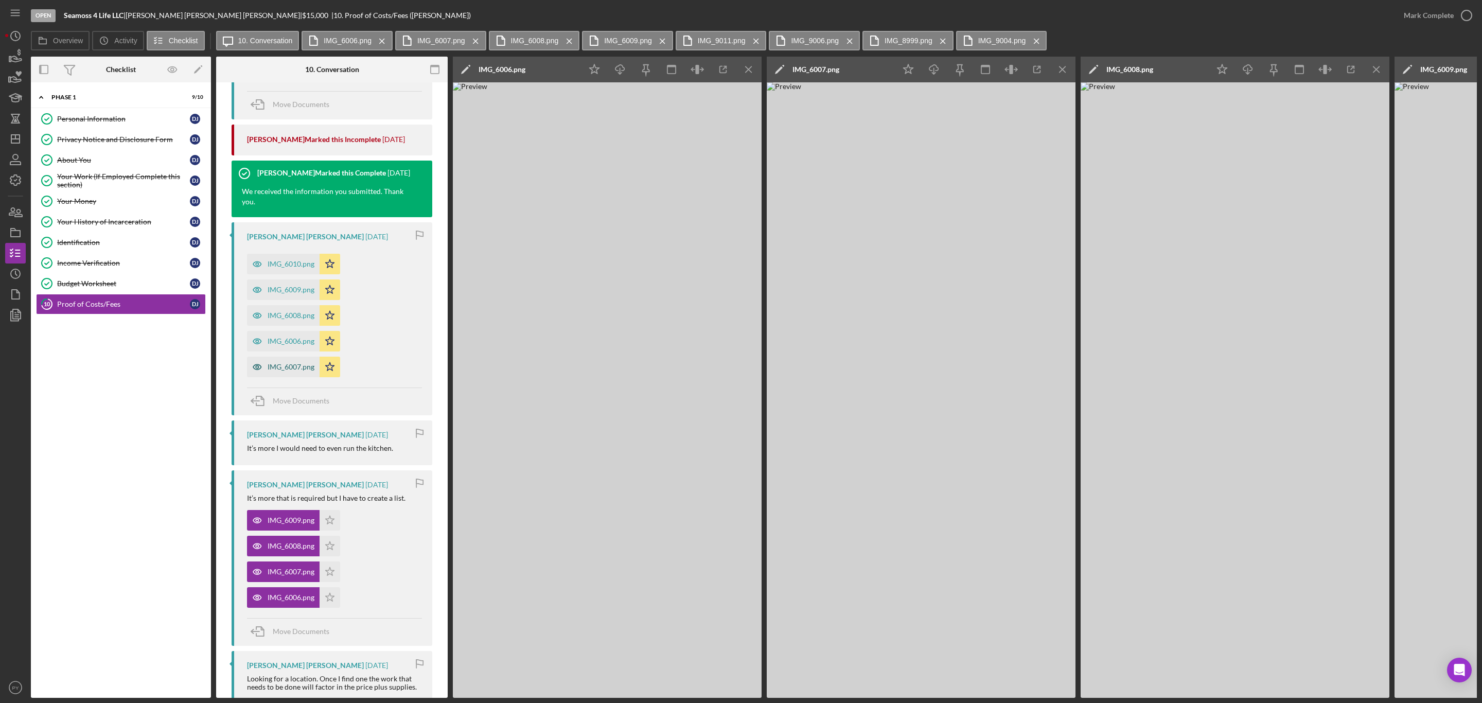
click at [276, 371] on div "IMG_6007.png" at bounding box center [291, 367] width 47 height 8
click at [283, 347] on div "IMG_6006.png" at bounding box center [283, 341] width 73 height 21
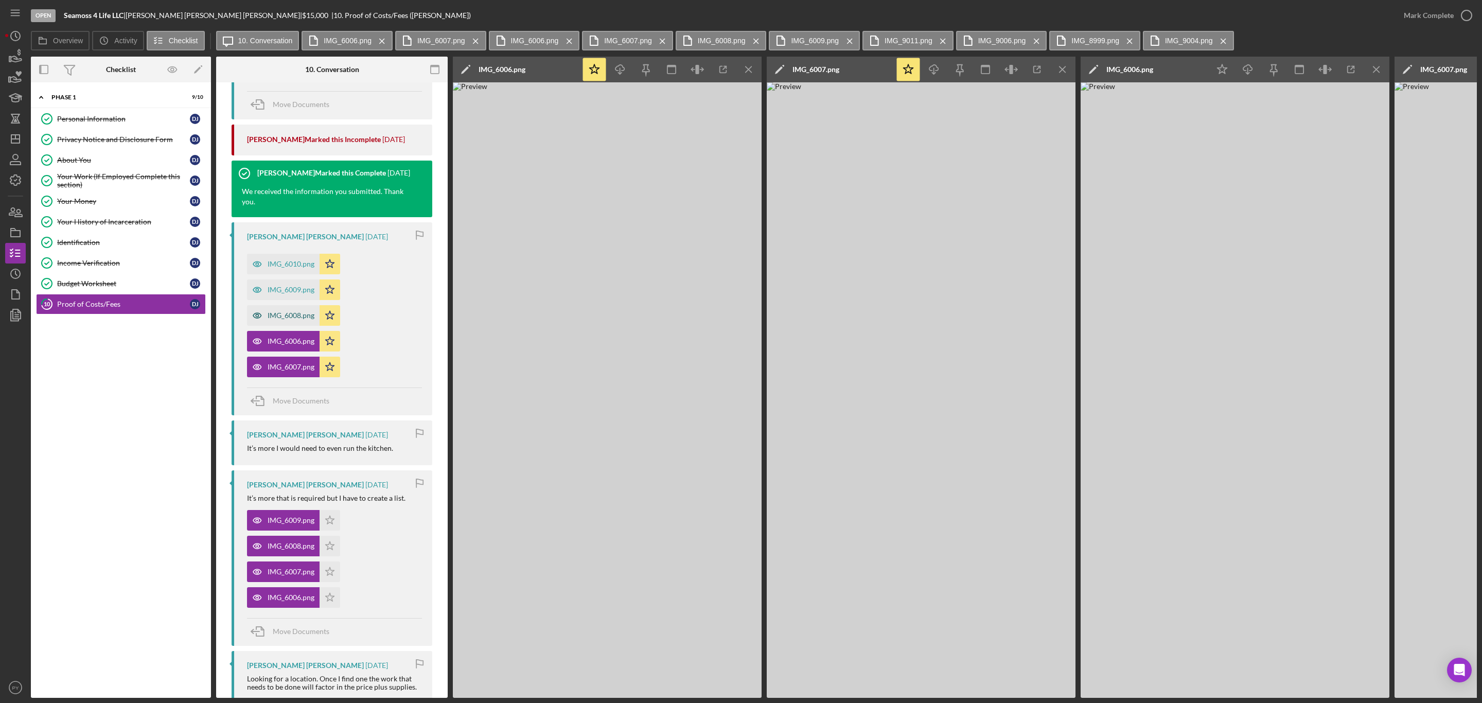
click at [286, 320] on div "IMG_6008.png" at bounding box center [291, 315] width 47 height 8
click at [283, 297] on div "IMG_6009.png" at bounding box center [283, 289] width 73 height 21
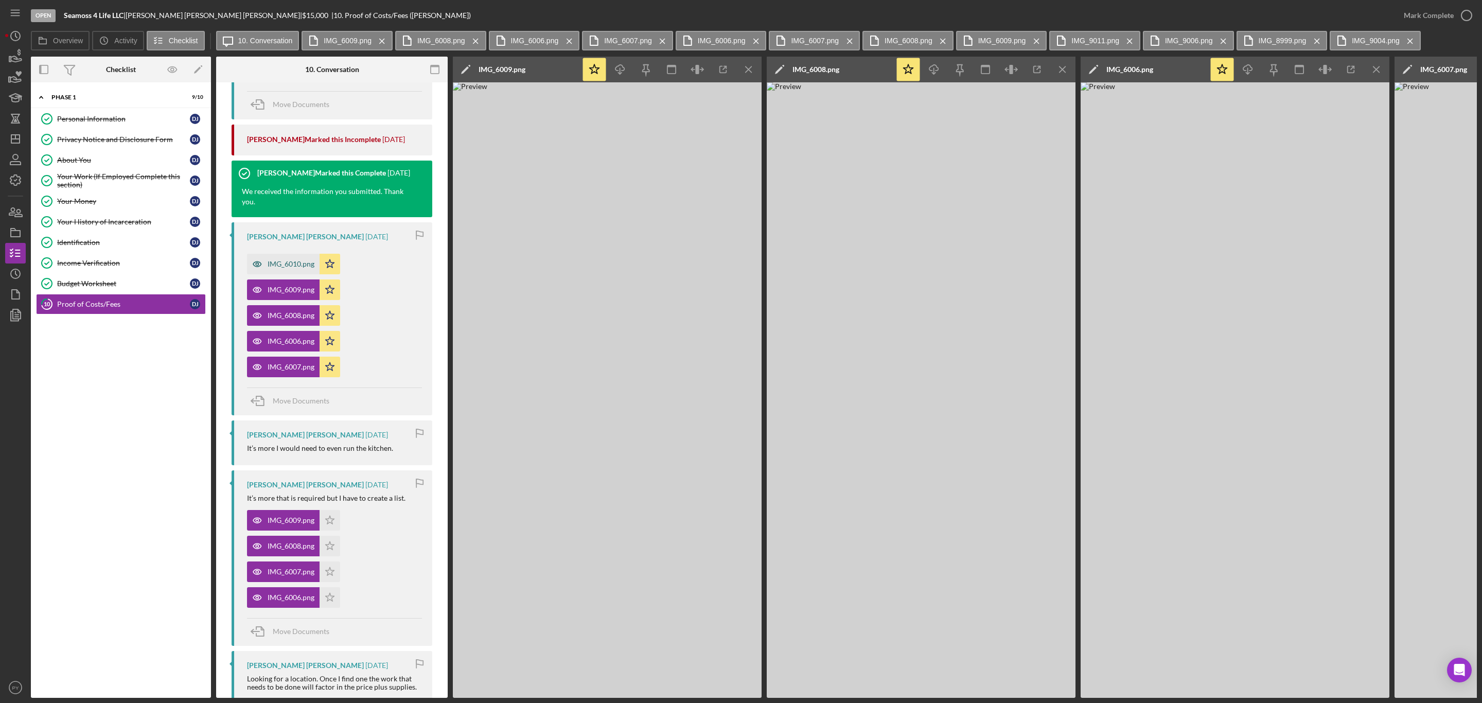
click at [283, 270] on div "IMG_6010.png" at bounding box center [283, 264] width 73 height 21
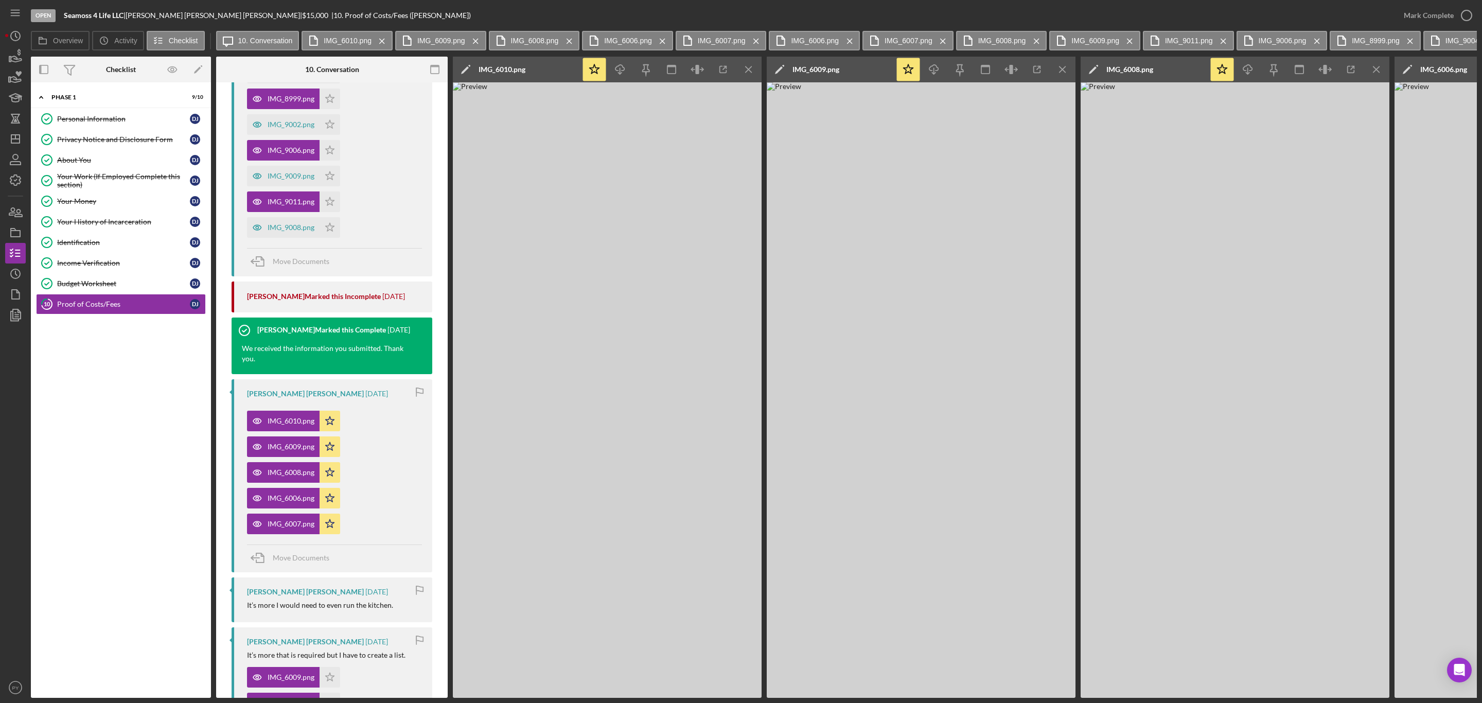
scroll to position [450, 0]
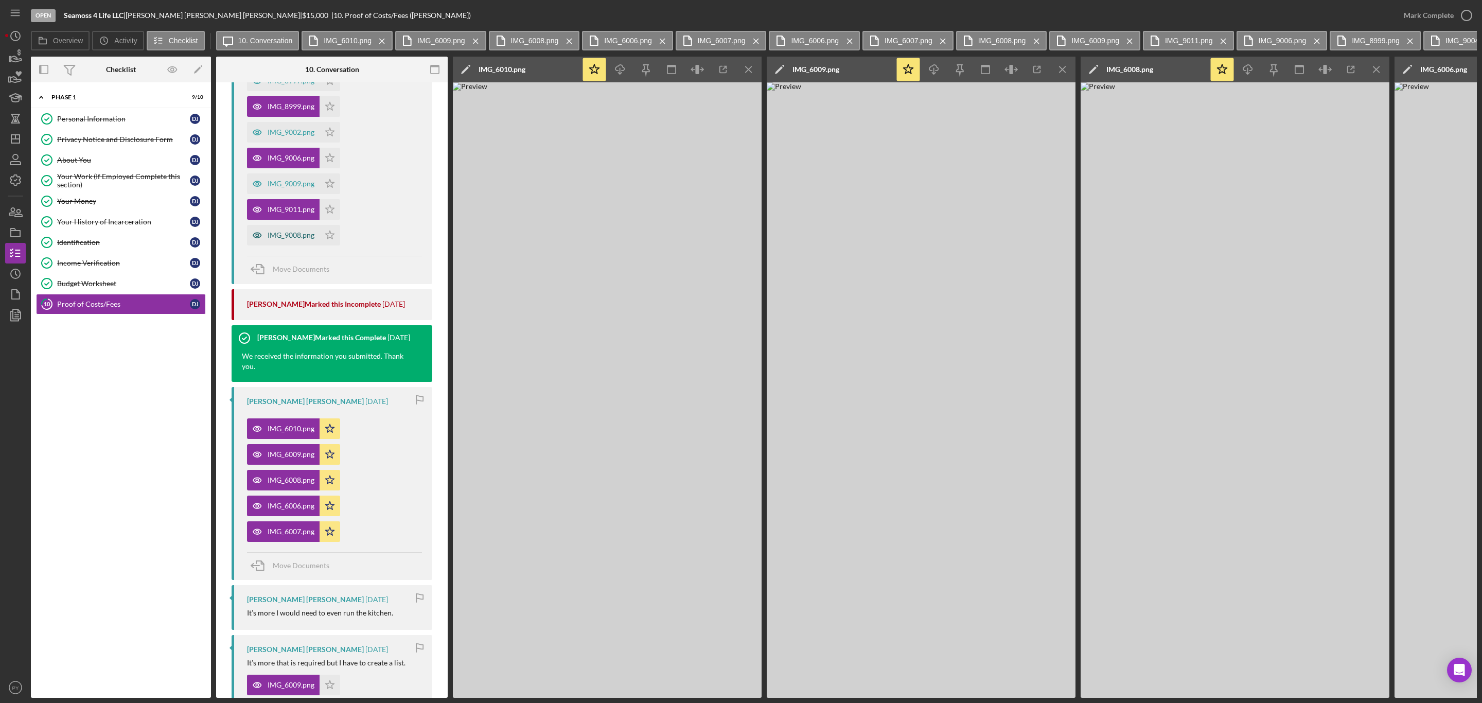
click at [289, 242] on div "IMG_9008.png" at bounding box center [283, 235] width 73 height 21
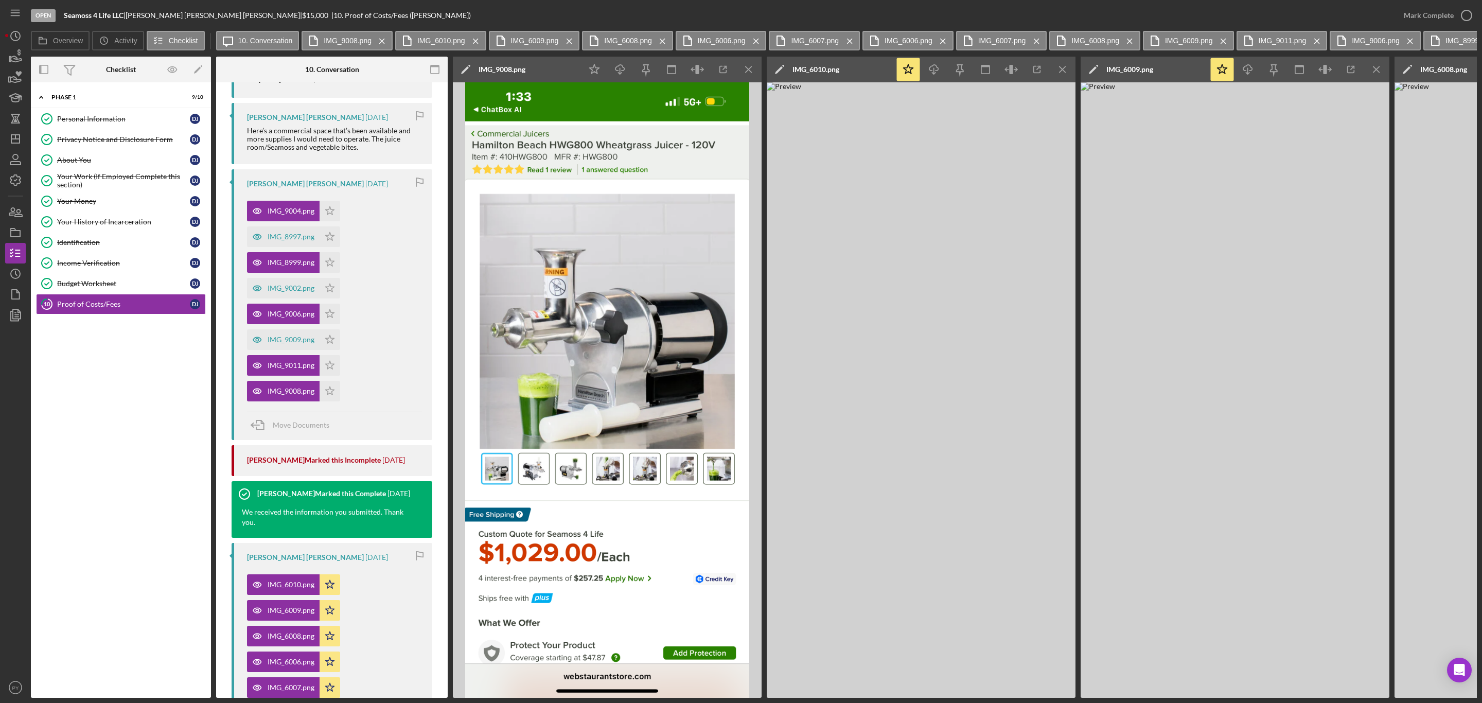
scroll to position [285, 0]
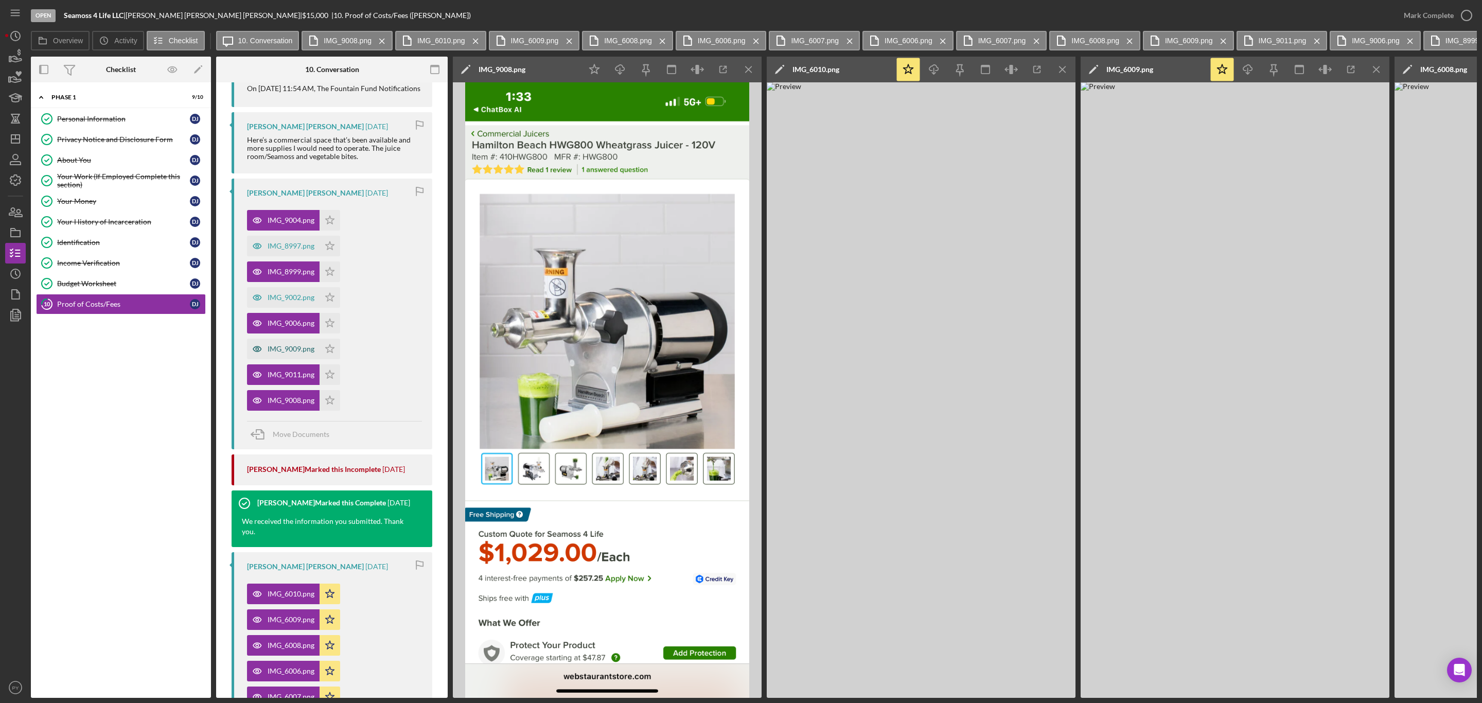
click at [295, 352] on div "IMG_9009.png" at bounding box center [283, 349] width 73 height 21
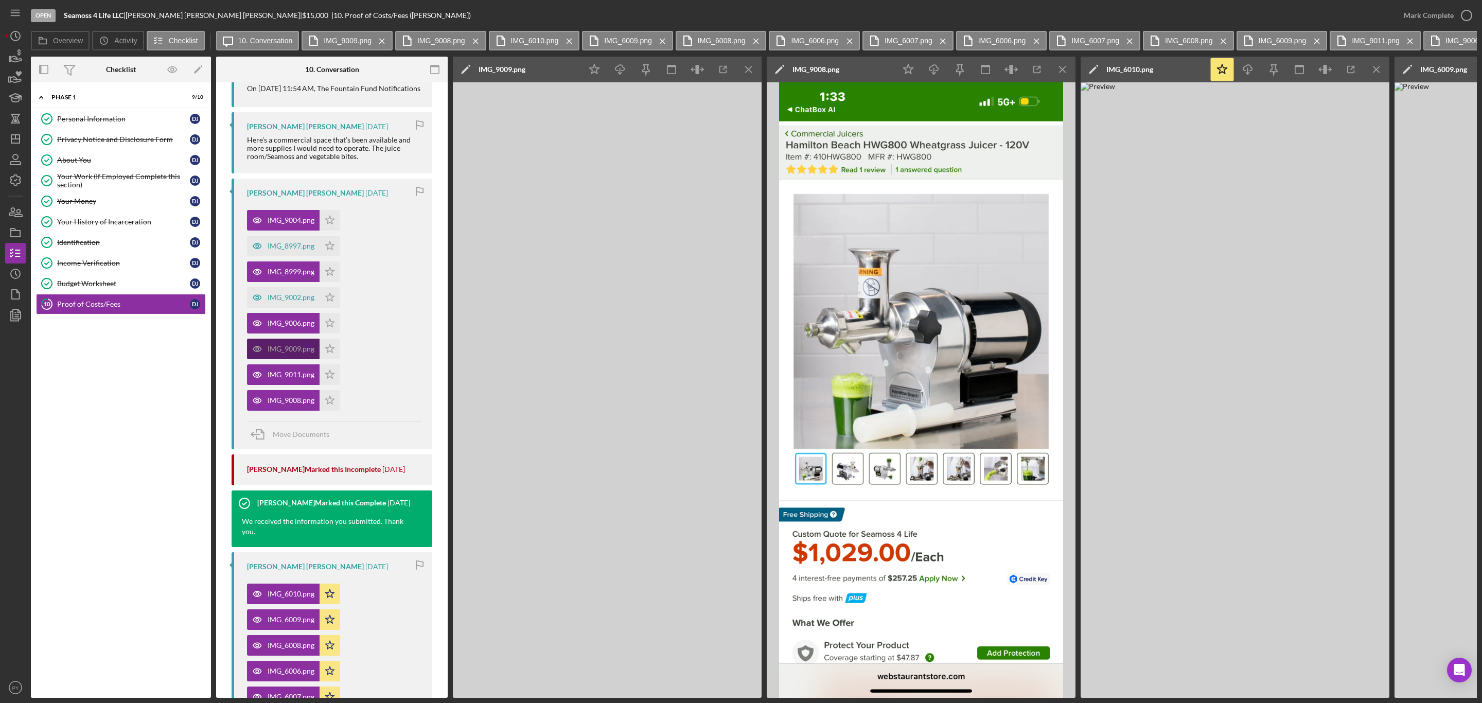
click at [295, 352] on div "IMG_9009.png" at bounding box center [283, 349] width 73 height 21
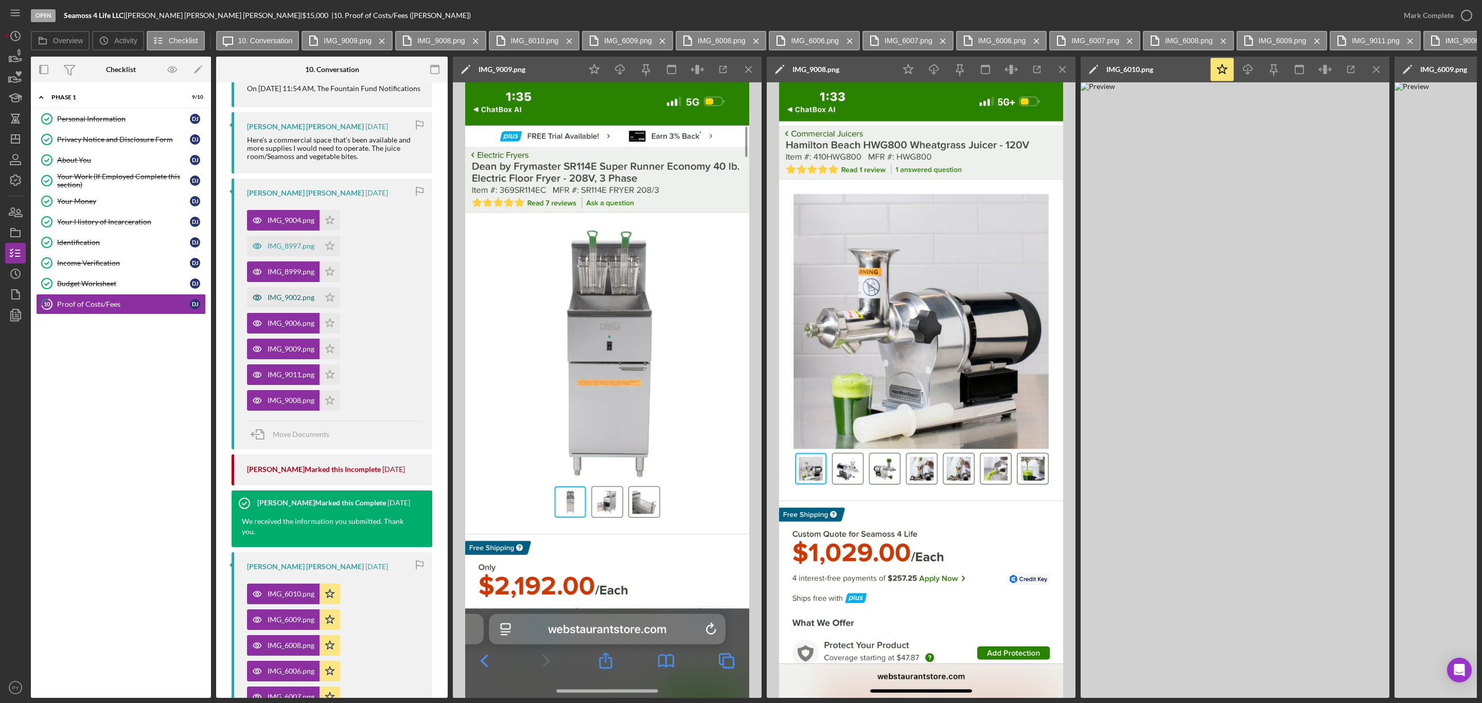
click at [289, 304] on div "IMG_9002.png" at bounding box center [283, 297] width 73 height 21
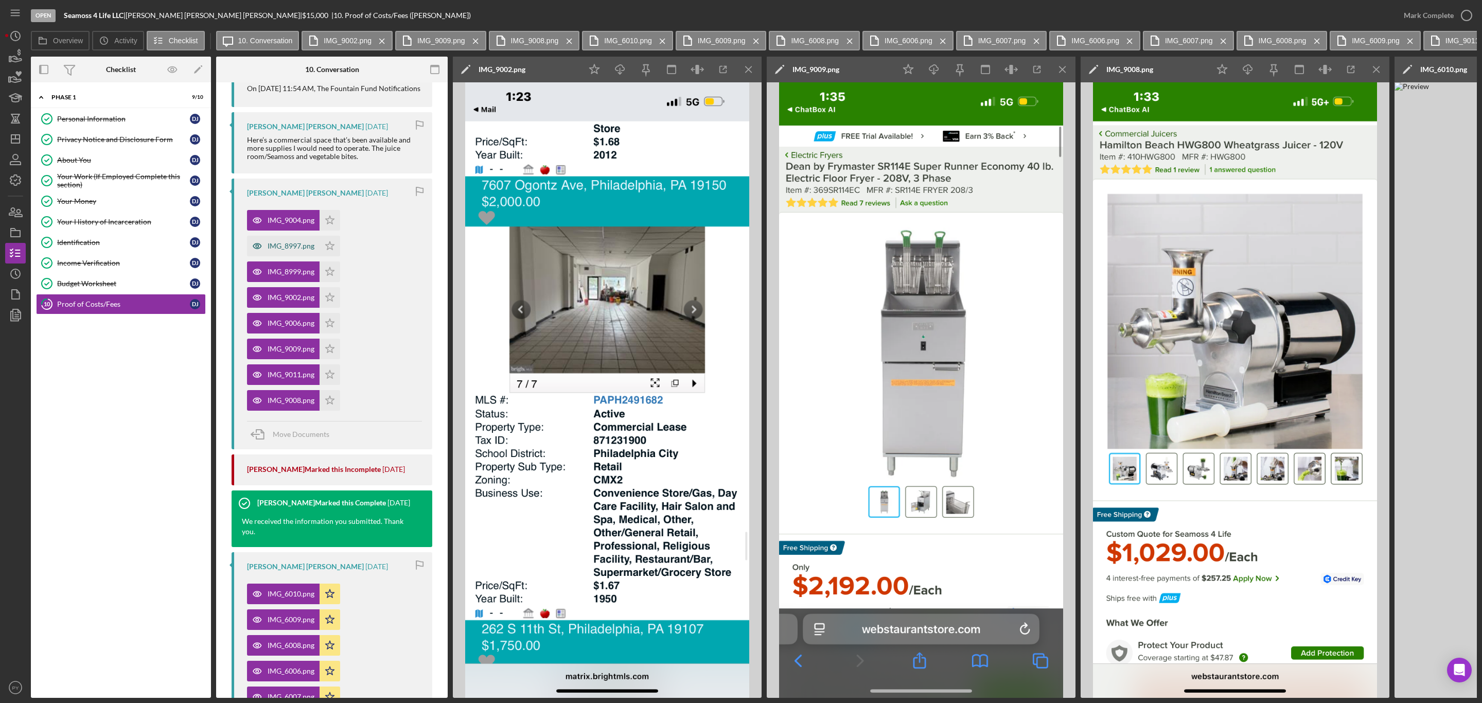
click at [289, 250] on div "IMG_8997.png" at bounding box center [291, 246] width 47 height 8
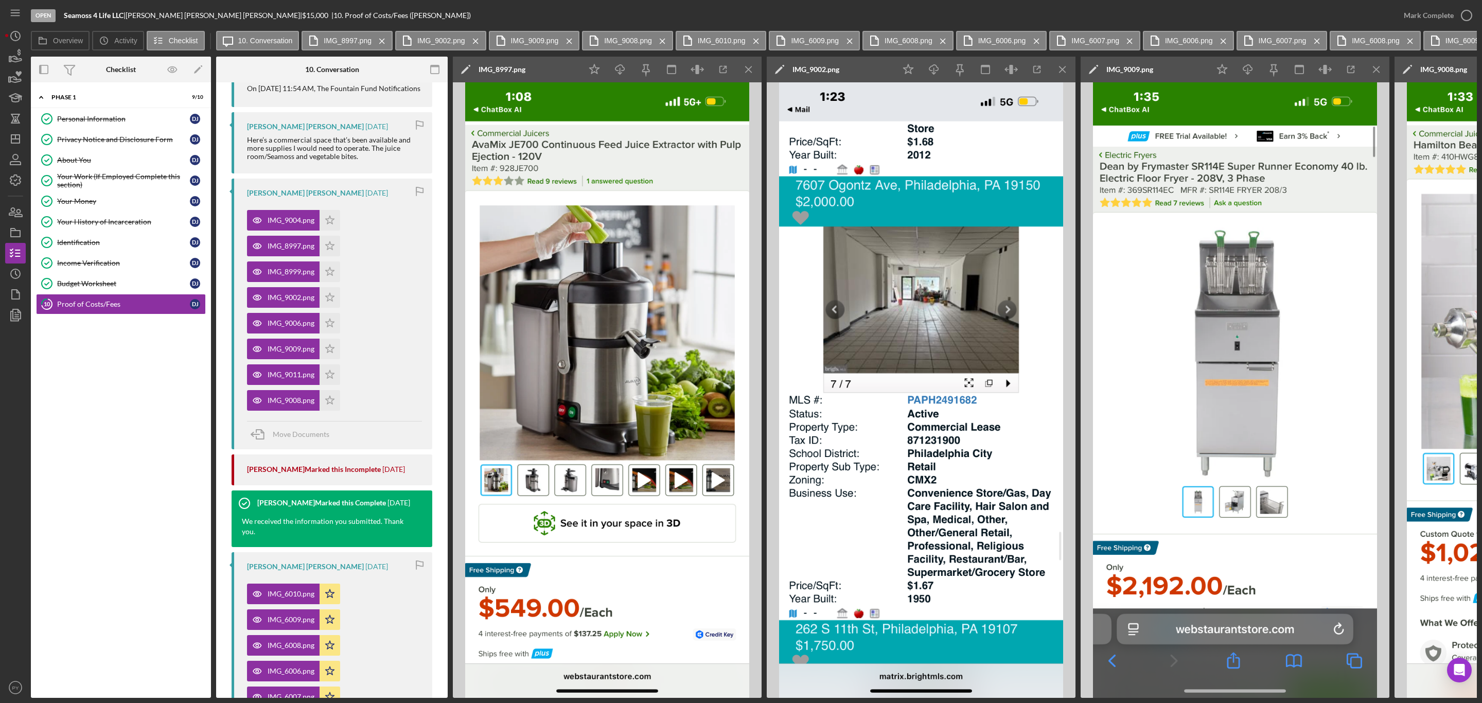
click at [400, 411] on div "IMG_9004.png Icon/Star IMG_8997.png Icon/Star IMG_8999.png Icon/Star IMG_9002.p…" at bounding box center [334, 308] width 175 height 206
